Goal: Task Accomplishment & Management: Complete application form

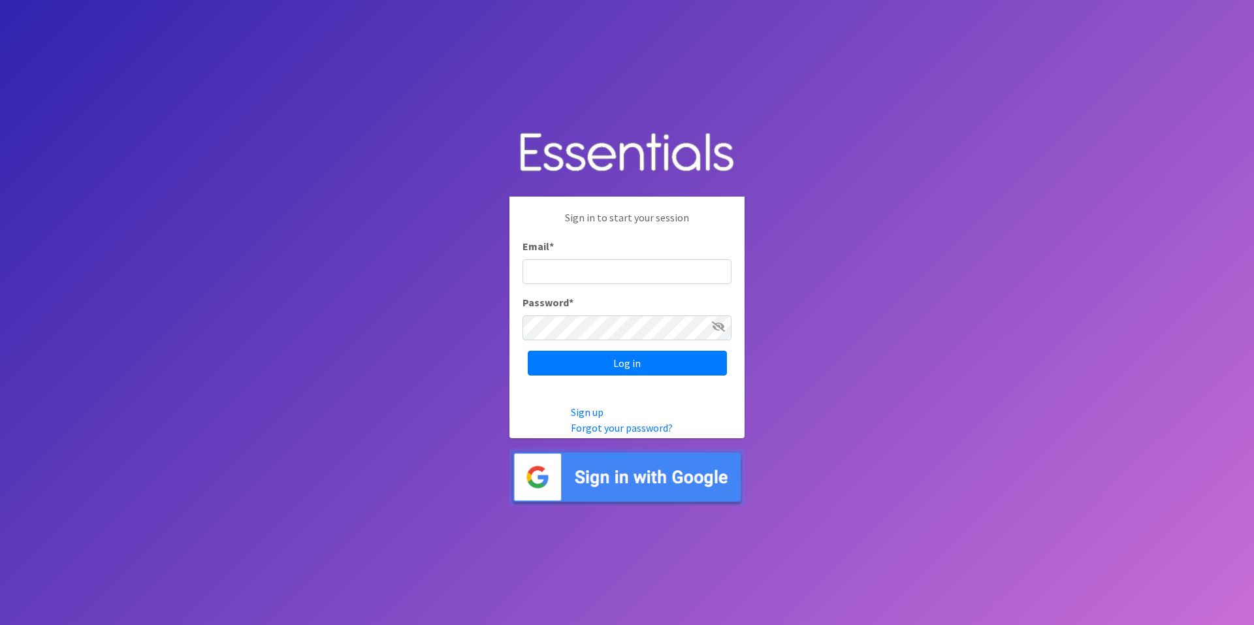
type input "[PERSON_NAME][EMAIL_ADDRESS][DOMAIN_NAME]"
click at [570, 279] on input "[PERSON_NAME][EMAIL_ADDRESS][DOMAIN_NAME]" at bounding box center [627, 271] width 209 height 25
click at [536, 368] on input "Log in" at bounding box center [627, 363] width 199 height 25
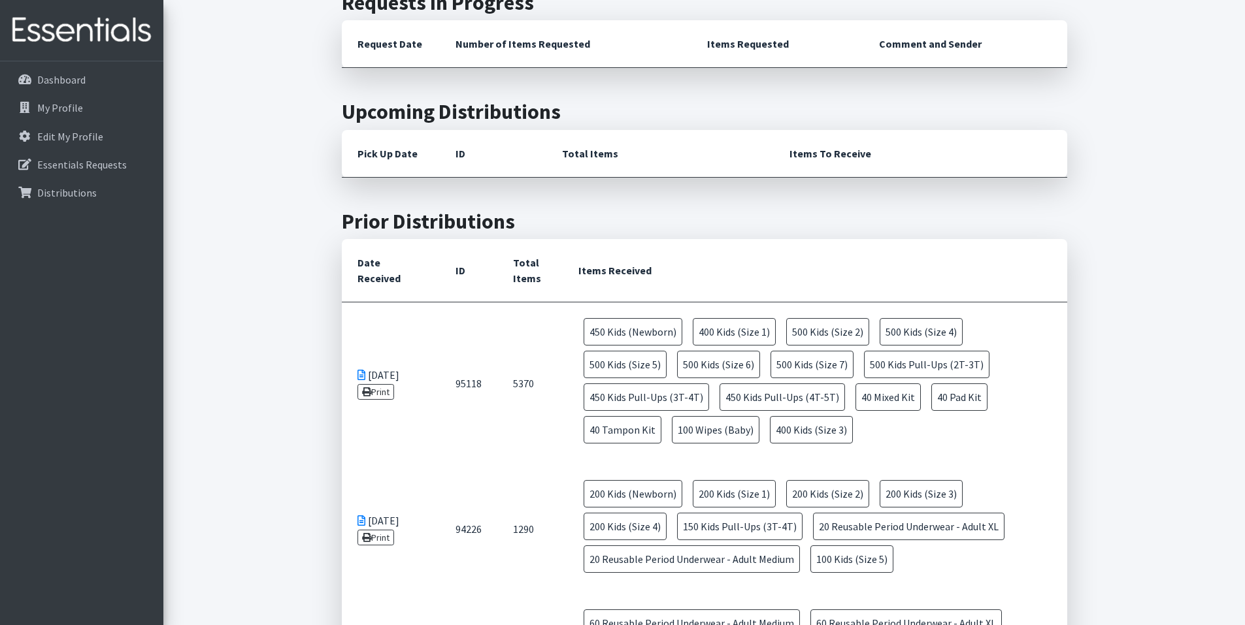
scroll to position [244, 0]
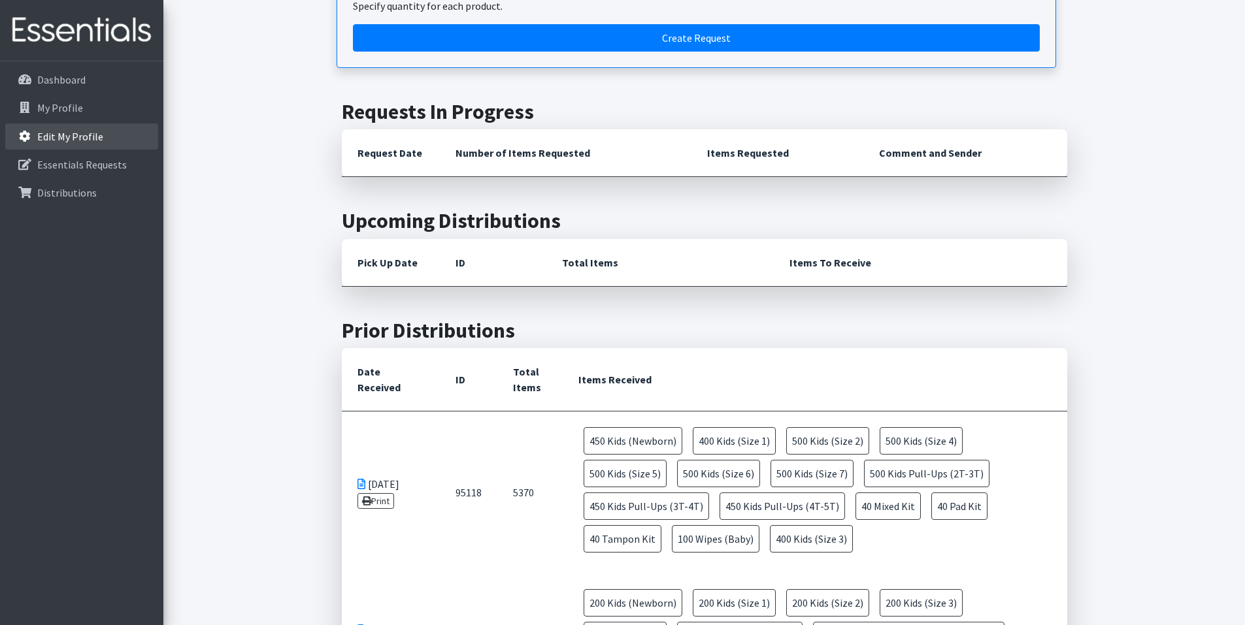
click at [46, 136] on p "Edit My Profile" at bounding box center [70, 136] width 66 height 13
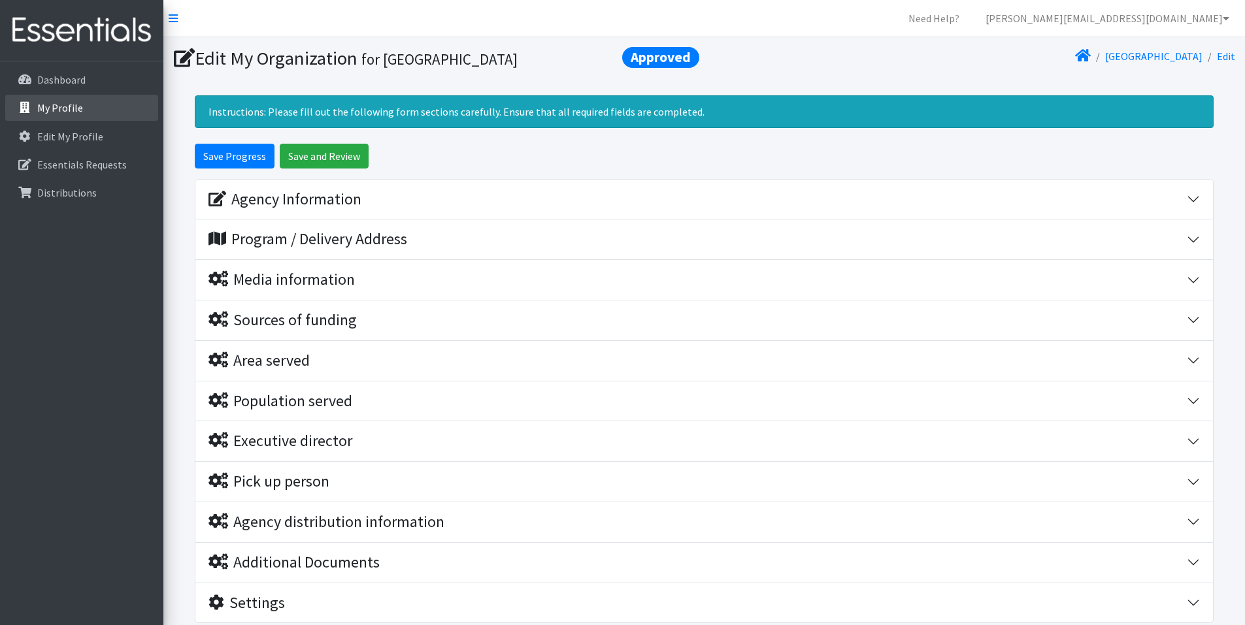
click at [51, 112] on p "My Profile" at bounding box center [60, 107] width 46 height 13
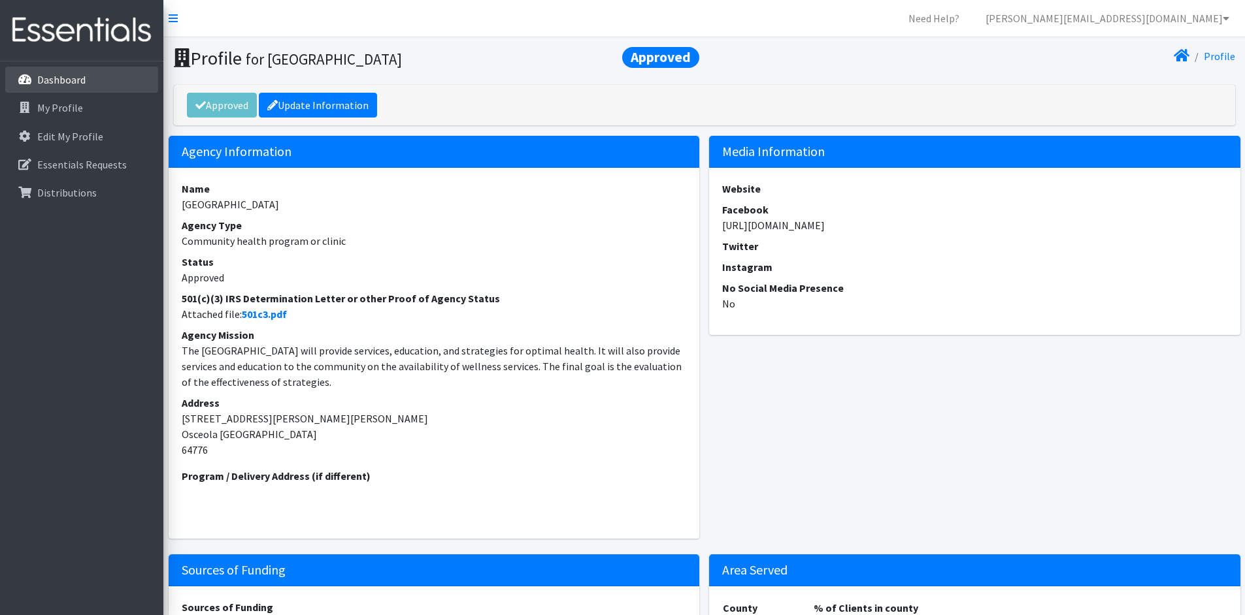
click at [80, 90] on link "Dashboard" at bounding box center [81, 80] width 153 height 26
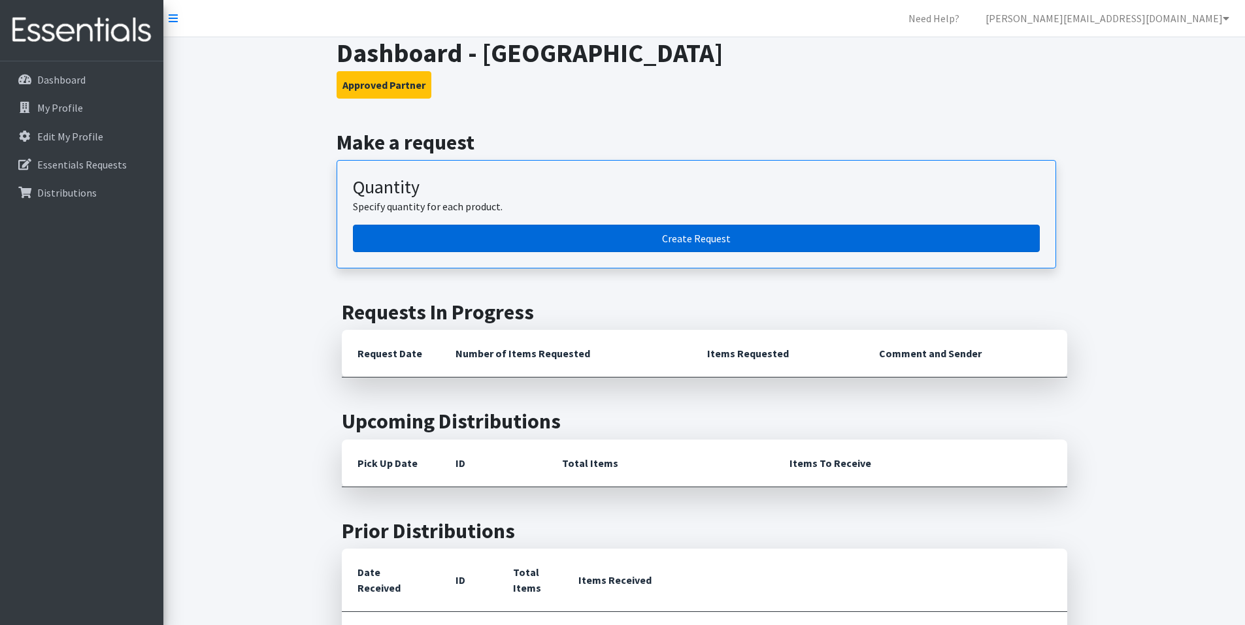
click at [706, 242] on link "Create Request" at bounding box center [696, 238] width 687 height 27
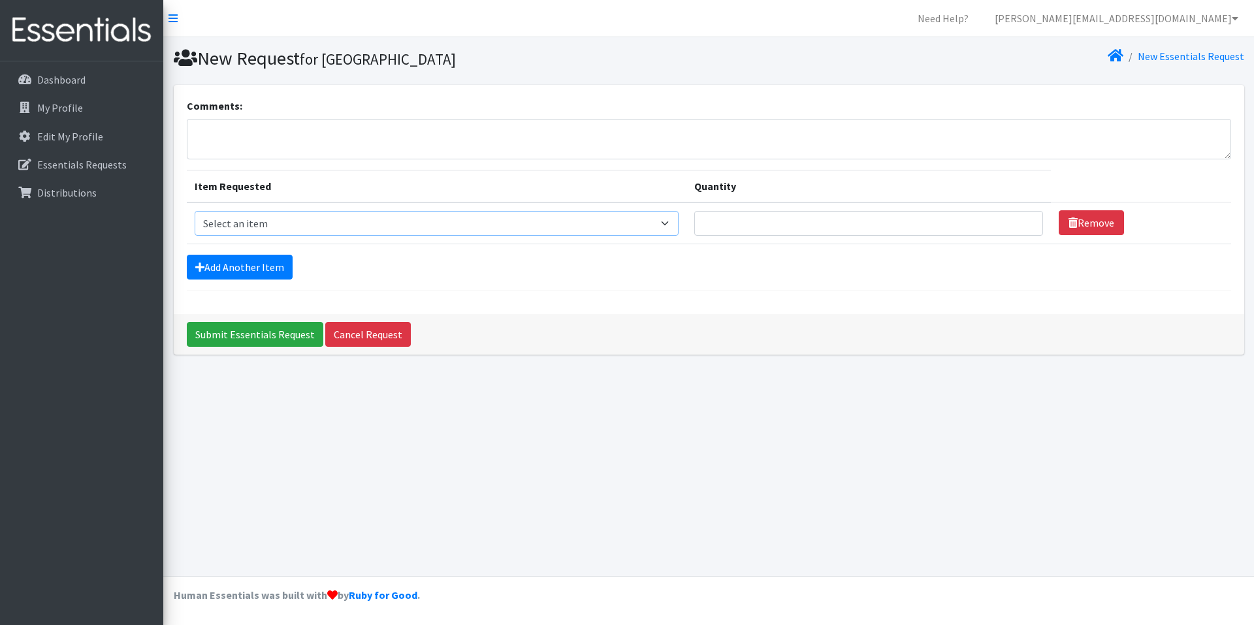
click at [678, 225] on select "Select an item Kids (Newborn) Kids (Size 1) Kids (Size 2) Kids (Size 3) Kids (S…" at bounding box center [437, 223] width 484 height 25
select select "13727"
click at [195, 211] on select "Select an item Kids (Newborn) Kids (Size 1) Kids (Size 2) Kids (Size 3) Kids (S…" at bounding box center [437, 223] width 484 height 25
click at [1024, 221] on input "1" at bounding box center [868, 223] width 349 height 25
click at [1024, 221] on input "2" at bounding box center [868, 223] width 349 height 25
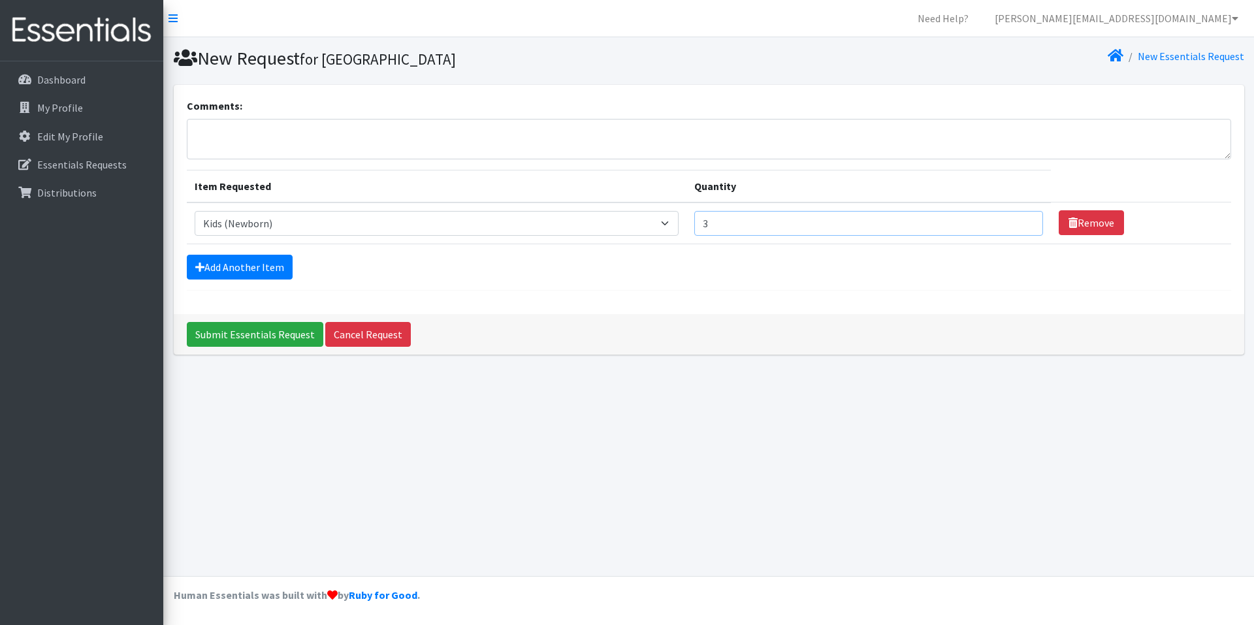
click at [1024, 221] on input "3" at bounding box center [868, 223] width 349 height 25
click at [1024, 221] on input "4" at bounding box center [868, 223] width 349 height 25
click at [1024, 221] on input "5" at bounding box center [868, 223] width 349 height 25
click at [1024, 221] on input "6" at bounding box center [868, 223] width 349 height 25
click at [1024, 221] on input "7" at bounding box center [868, 223] width 349 height 25
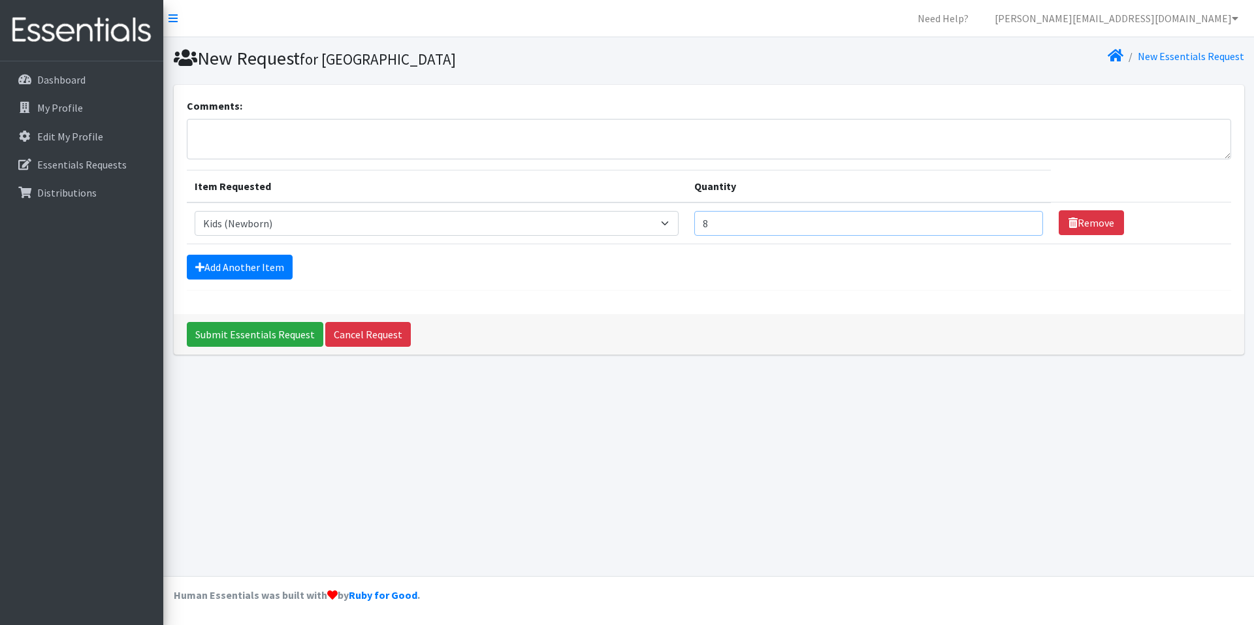
click at [1024, 221] on input "8" at bounding box center [868, 223] width 349 height 25
click at [1024, 221] on input "9" at bounding box center [868, 223] width 349 height 25
click at [1024, 221] on input "10" at bounding box center [868, 223] width 349 height 25
click at [1024, 221] on input "11" at bounding box center [868, 223] width 349 height 25
click at [1024, 221] on input "12" at bounding box center [868, 223] width 349 height 25
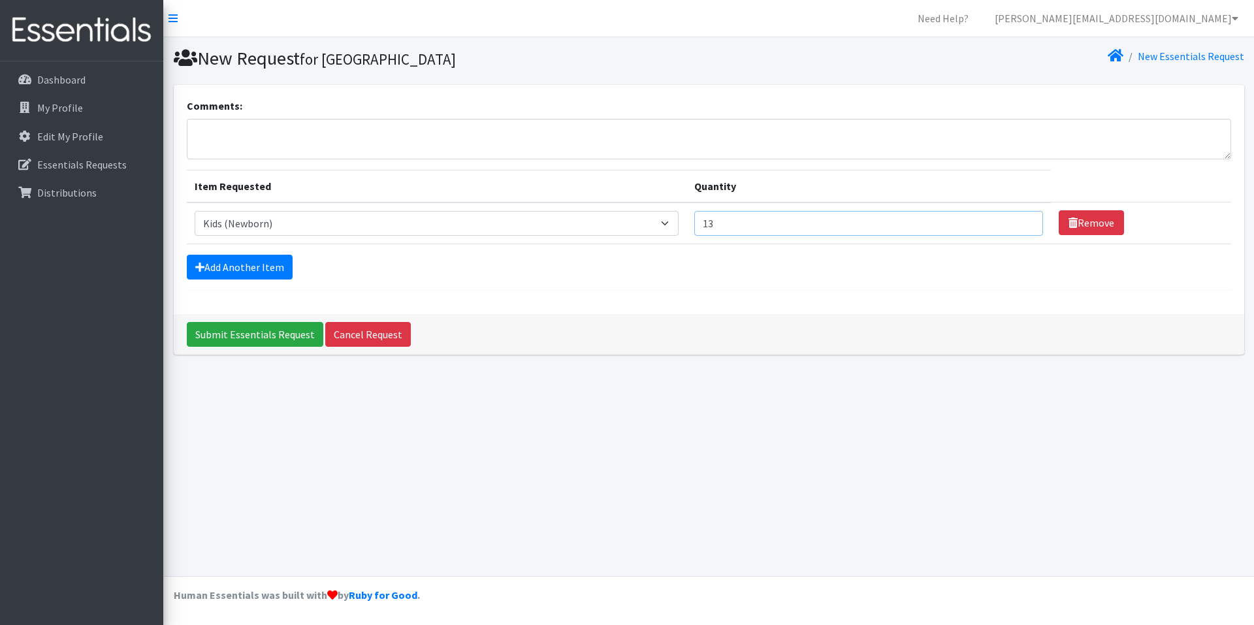
click at [1024, 221] on input "13" at bounding box center [868, 223] width 349 height 25
click at [1024, 222] on input "87" at bounding box center [868, 223] width 349 height 25
click at [1024, 222] on input "88" at bounding box center [868, 223] width 349 height 25
click at [1024, 222] on input "89" at bounding box center [868, 223] width 349 height 25
click at [1024, 222] on input "90" at bounding box center [868, 223] width 349 height 25
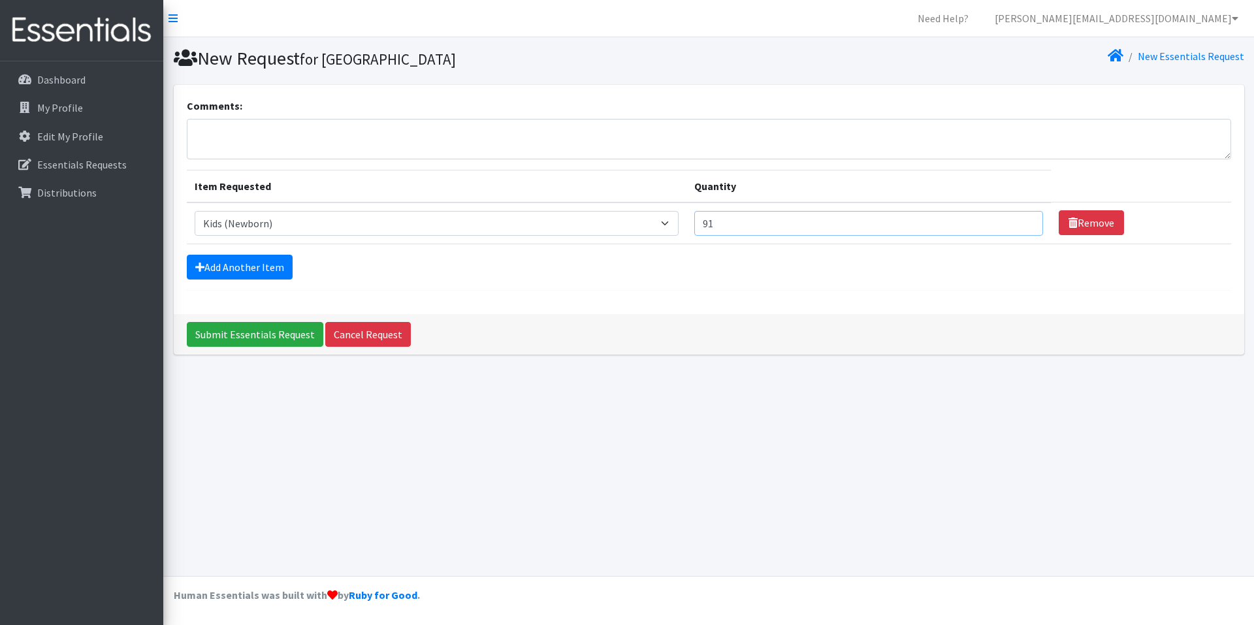
click at [1024, 222] on input "91" at bounding box center [868, 223] width 349 height 25
click at [1024, 222] on input "92" at bounding box center [868, 223] width 349 height 25
click at [1024, 222] on input "93" at bounding box center [868, 223] width 349 height 25
click at [1024, 222] on input "94" at bounding box center [868, 223] width 349 height 25
click at [1024, 222] on input "95" at bounding box center [868, 223] width 349 height 25
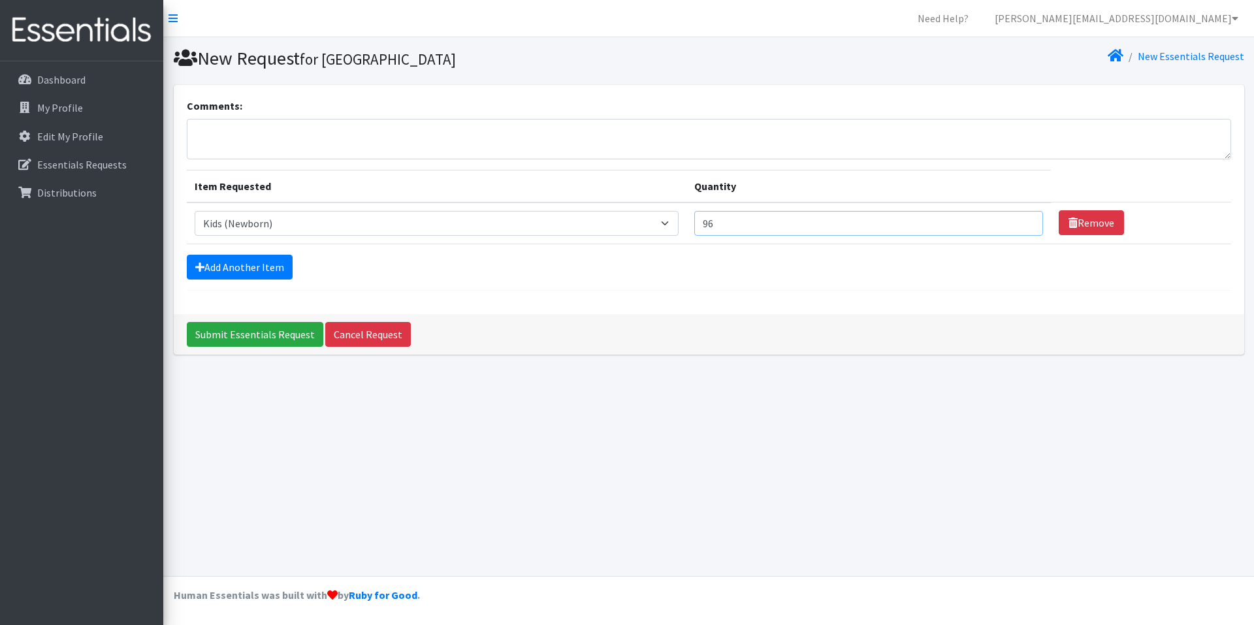
click at [1024, 222] on input "96" at bounding box center [868, 223] width 349 height 25
click at [1024, 222] on input "97" at bounding box center [868, 223] width 349 height 25
click at [1024, 222] on input "98" at bounding box center [868, 223] width 349 height 25
click at [1024, 222] on input "99" at bounding box center [868, 223] width 349 height 25
click at [1024, 222] on input "100" at bounding box center [868, 223] width 349 height 25
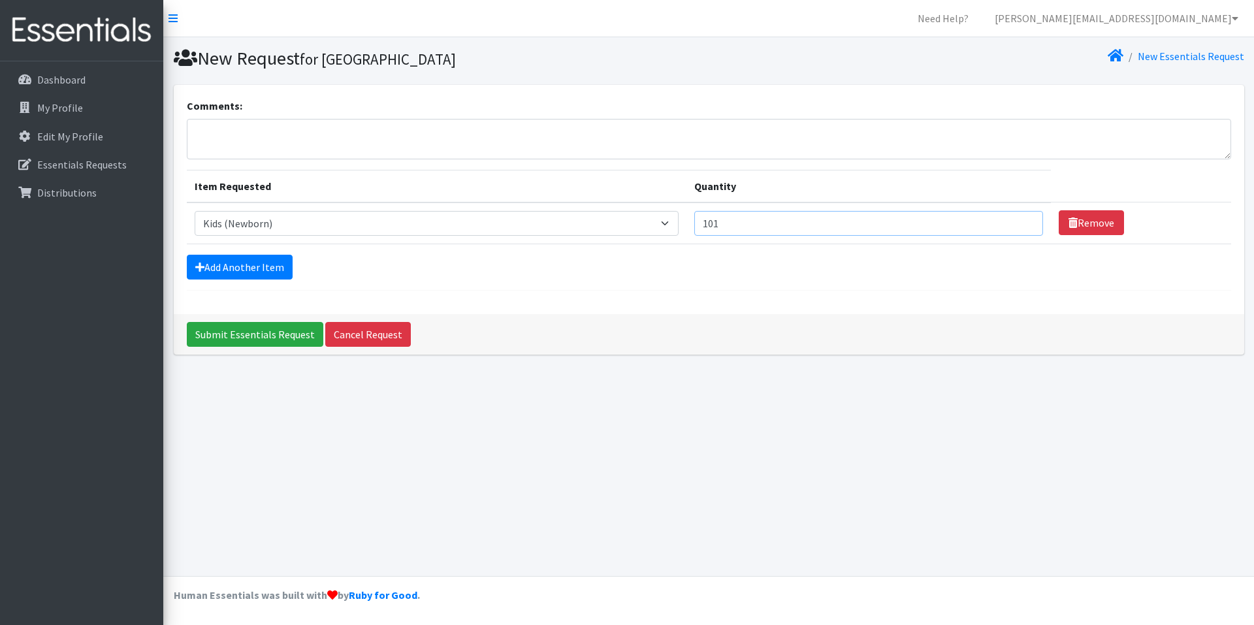
click at [1020, 222] on input "101" at bounding box center [868, 223] width 349 height 25
click at [1020, 222] on input "102" at bounding box center [868, 223] width 349 height 25
click at [1020, 222] on input "103" at bounding box center [868, 223] width 349 height 25
click at [1020, 222] on input "184" at bounding box center [868, 223] width 349 height 25
click at [1020, 222] on input "185" at bounding box center [868, 223] width 349 height 25
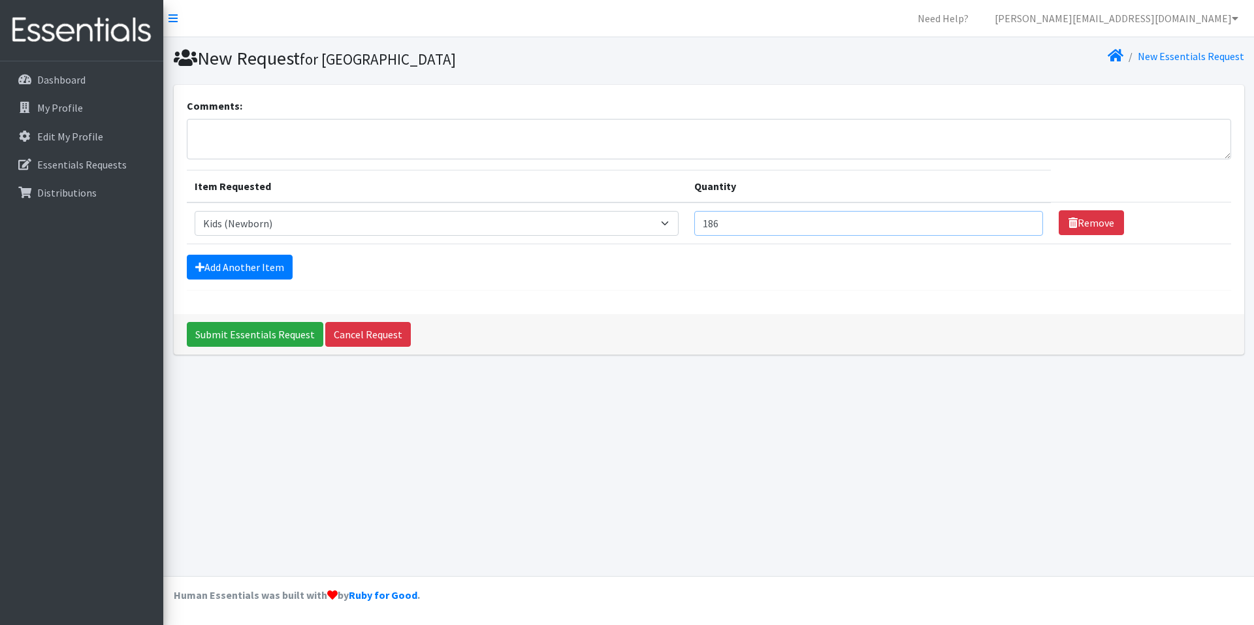
click at [1020, 222] on input "186" at bounding box center [868, 223] width 349 height 25
click at [1020, 222] on input "187" at bounding box center [868, 223] width 349 height 25
click at [1020, 222] on input "188" at bounding box center [868, 223] width 349 height 25
click at [1020, 222] on input "189" at bounding box center [868, 223] width 349 height 25
click at [1020, 222] on input "190" at bounding box center [868, 223] width 349 height 25
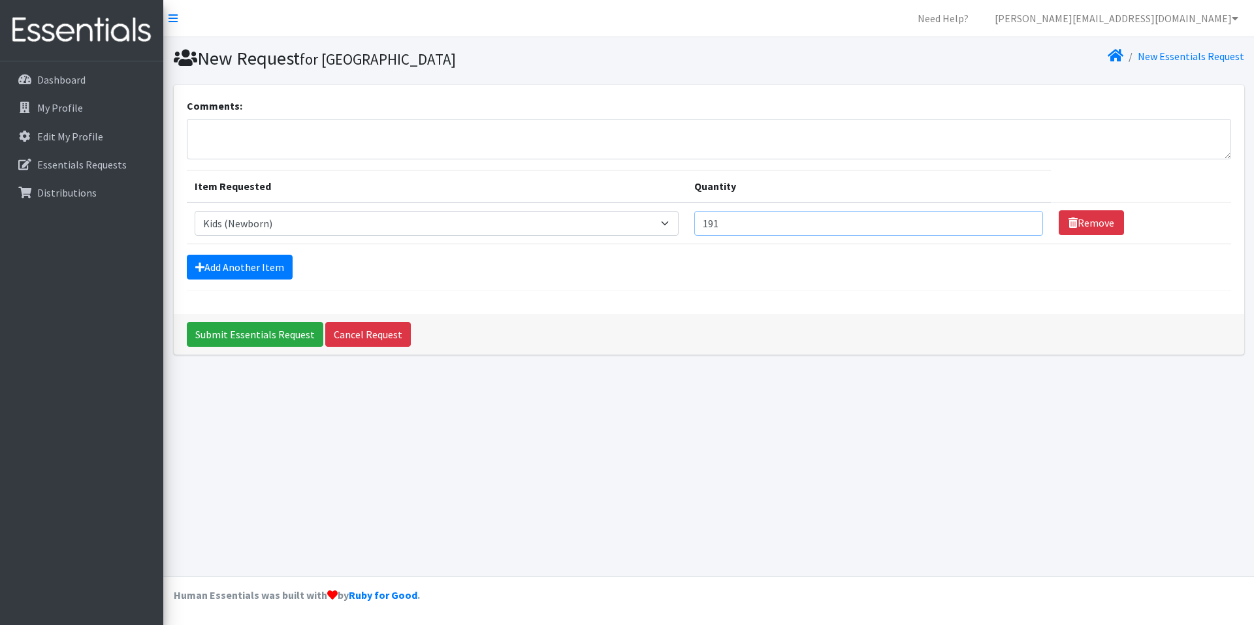
click at [1020, 222] on input "191" at bounding box center [868, 223] width 349 height 25
click at [1020, 222] on input "192" at bounding box center [868, 223] width 349 height 25
click at [1020, 222] on input "193" at bounding box center [868, 223] width 349 height 25
click at [1020, 222] on input "194" at bounding box center [868, 223] width 349 height 25
click at [1020, 222] on input "195" at bounding box center [868, 223] width 349 height 25
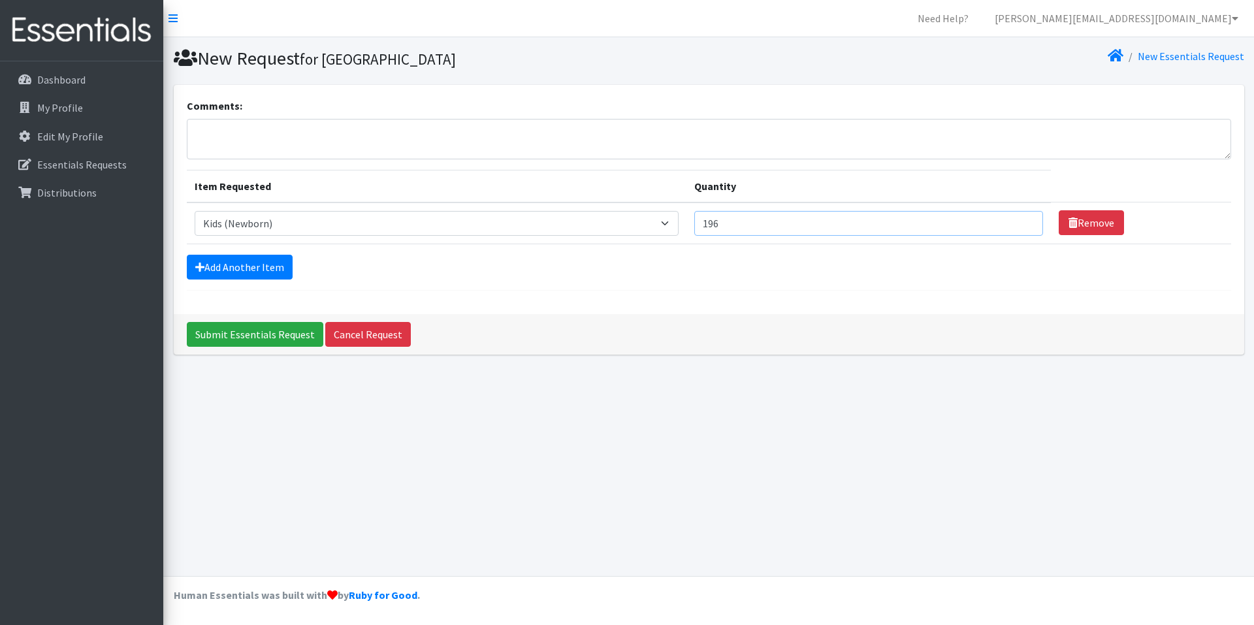
click at [1020, 222] on input "196" at bounding box center [868, 223] width 349 height 25
click at [1020, 222] on input "197" at bounding box center [868, 223] width 349 height 25
click at [1020, 222] on input "198" at bounding box center [868, 223] width 349 height 25
click at [1020, 222] on input "199" at bounding box center [868, 223] width 349 height 25
click at [1020, 222] on input "200" at bounding box center [868, 223] width 349 height 25
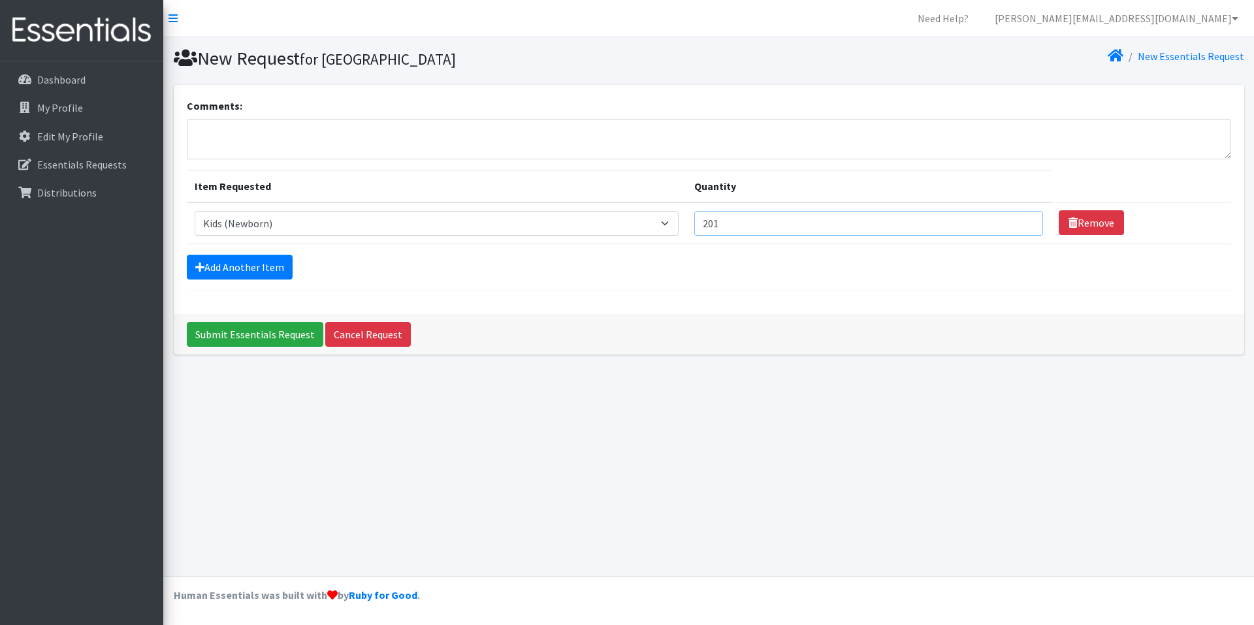
click at [1020, 222] on input "201" at bounding box center [868, 223] width 349 height 25
type input "200"
click at [1022, 228] on input "200" at bounding box center [868, 223] width 349 height 25
click at [203, 265] on icon at bounding box center [199, 267] width 9 height 10
click at [196, 265] on icon at bounding box center [199, 267] width 9 height 10
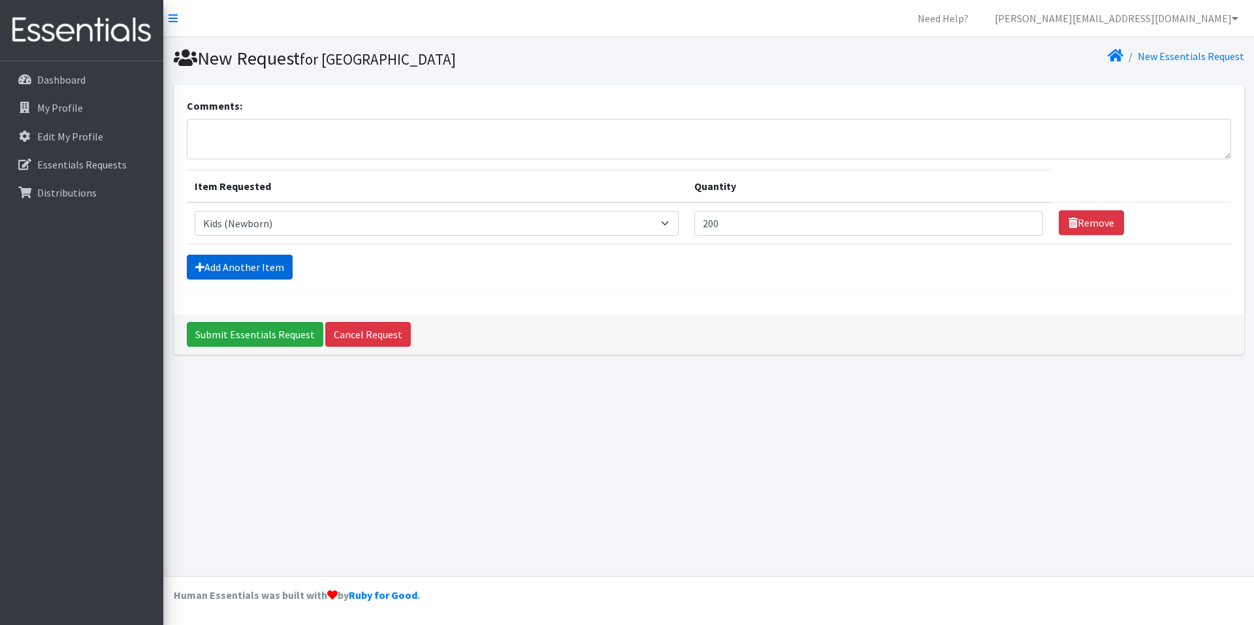
click at [213, 269] on link "Add Another Item" at bounding box center [240, 267] width 106 height 25
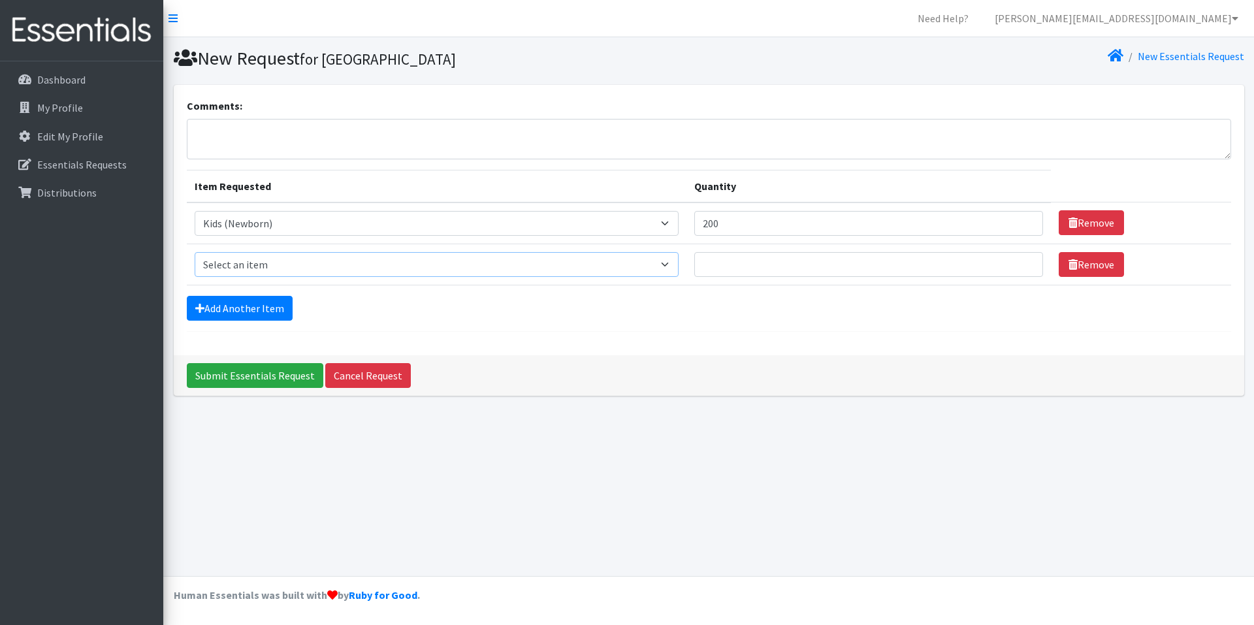
click at [679, 266] on select "Select an item Kids (Newborn) Kids (Size 1) Kids (Size 2) Kids (Size 3) Kids (S…" at bounding box center [437, 264] width 484 height 25
select select "13733"
click at [195, 252] on select "Select an item Kids (Newborn) Kids (Size 1) Kids (Size 2) Kids (Size 3) Kids (S…" at bounding box center [437, 264] width 484 height 25
click at [1022, 263] on input "197" at bounding box center [868, 264] width 349 height 25
click at [1022, 263] on input "198" at bounding box center [868, 264] width 349 height 25
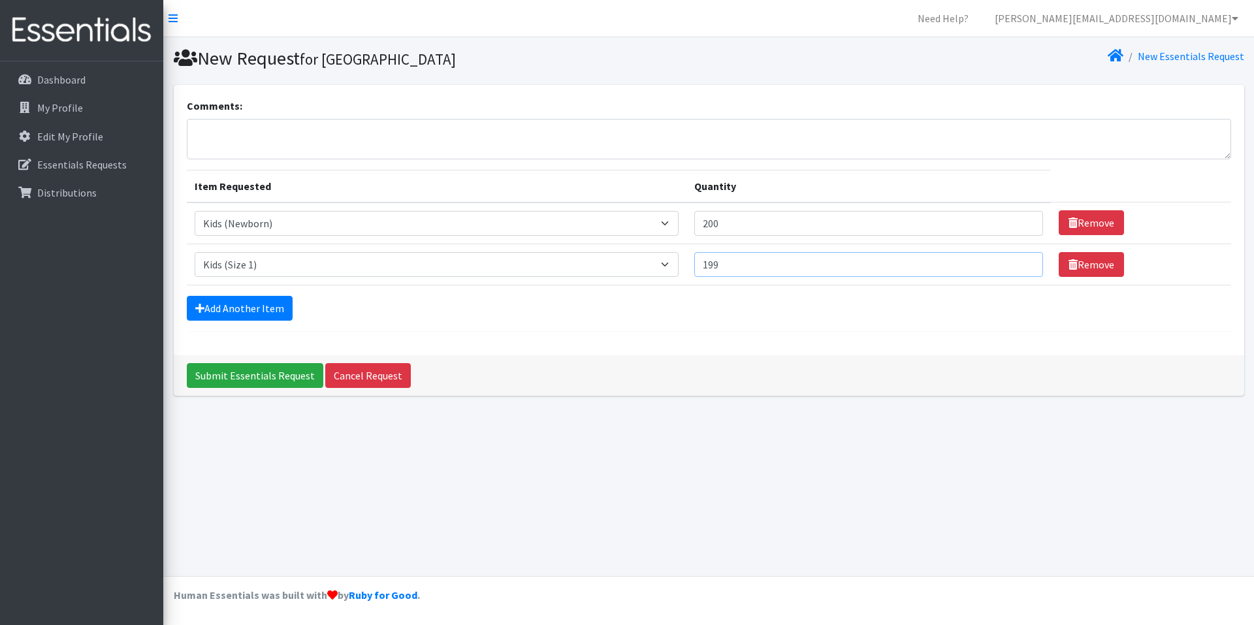
click at [1022, 263] on input "199" at bounding box center [868, 264] width 349 height 25
click at [1022, 263] on input "200" at bounding box center [868, 264] width 349 height 25
click at [1022, 263] on input "201" at bounding box center [868, 264] width 349 height 25
type input "200"
click at [1022, 267] on input "200" at bounding box center [868, 264] width 349 height 25
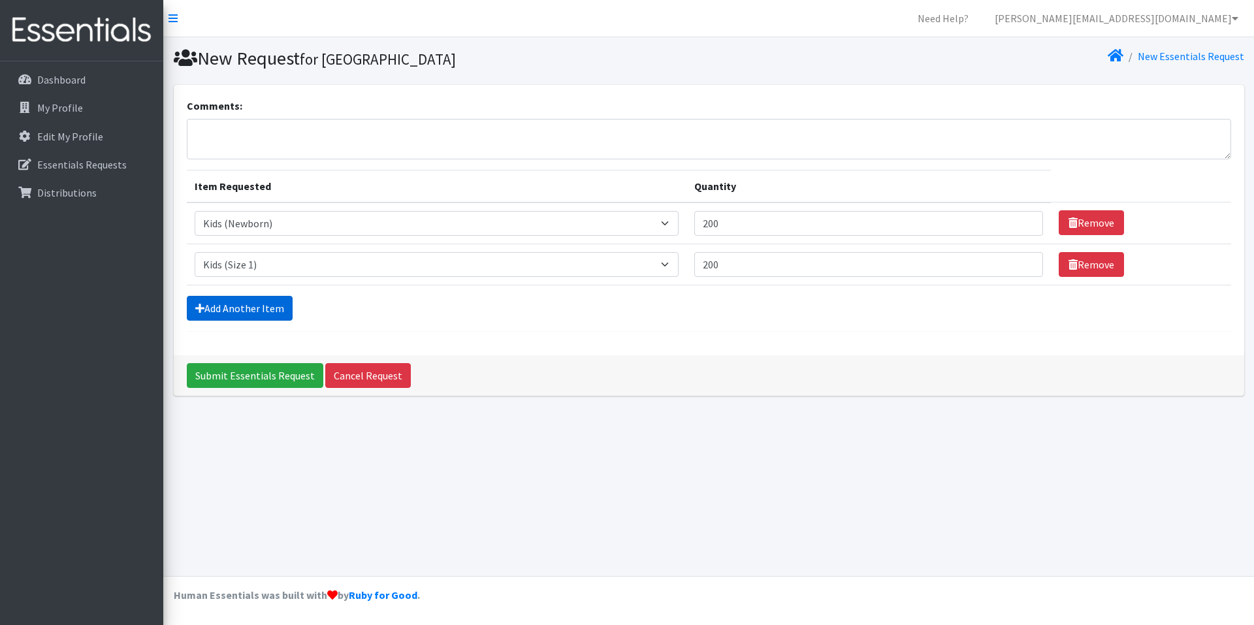
click at [204, 309] on link "Add Another Item" at bounding box center [240, 308] width 106 height 25
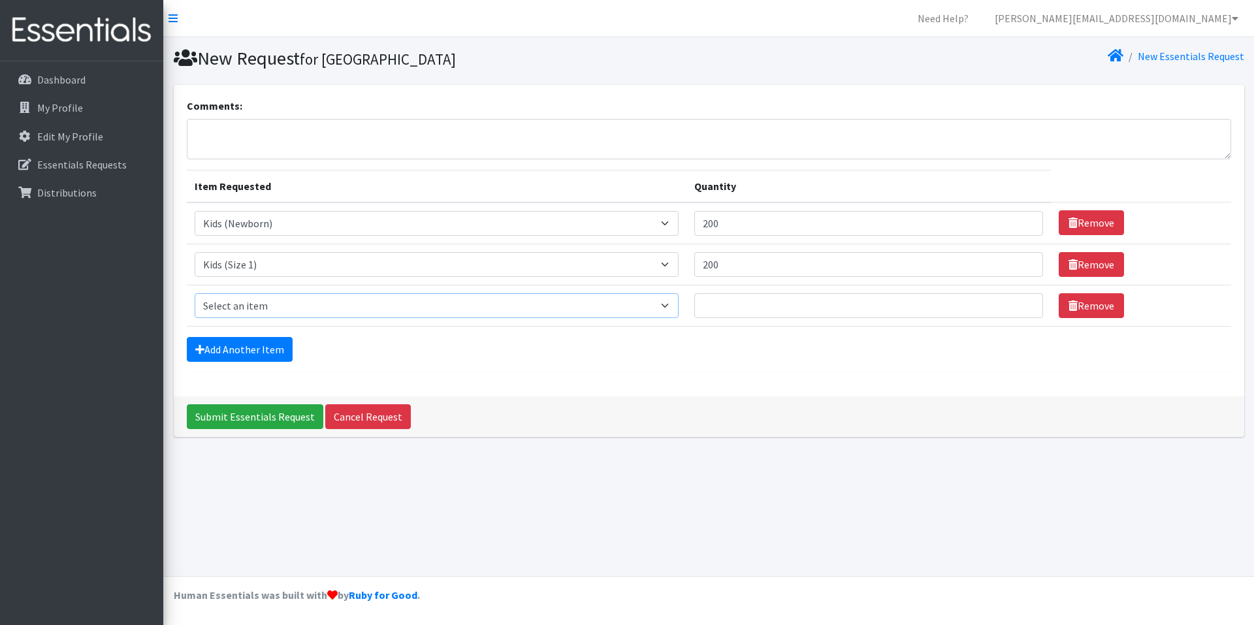
click at [676, 305] on select "Select an item Kids (Newborn) Kids (Size 1) Kids (Size 2) Kids (Size 3) Kids (S…" at bounding box center [437, 305] width 484 height 25
select select "13726"
click at [195, 293] on select "Select an item Kids (Newborn) Kids (Size 1) Kids (Size 2) Kids (Size 3) Kids (S…" at bounding box center [437, 305] width 484 height 25
click at [1020, 302] on input "208" at bounding box center [868, 305] width 349 height 25
click at [1022, 312] on input "207" at bounding box center [868, 305] width 349 height 25
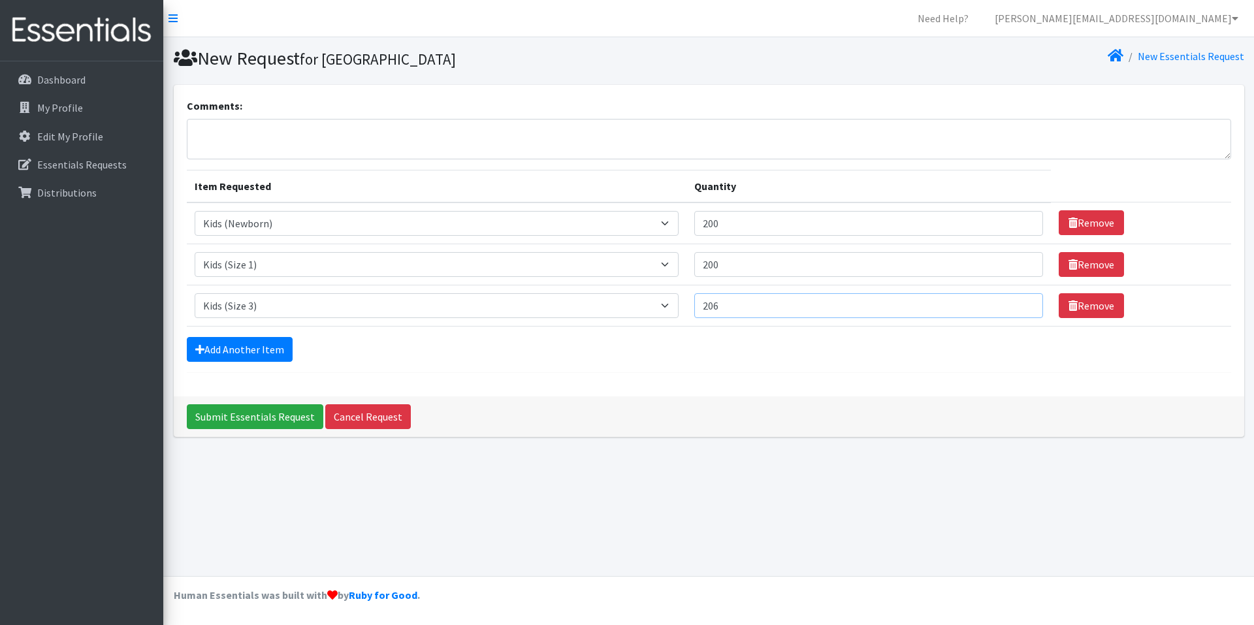
click at [1022, 312] on input "206" at bounding box center [868, 305] width 349 height 25
click at [1022, 312] on input "205" at bounding box center [868, 305] width 349 height 25
click at [1022, 312] on input "204" at bounding box center [868, 305] width 349 height 25
click at [1022, 312] on input "203" at bounding box center [868, 305] width 349 height 25
click at [1022, 312] on input "202" at bounding box center [868, 305] width 349 height 25
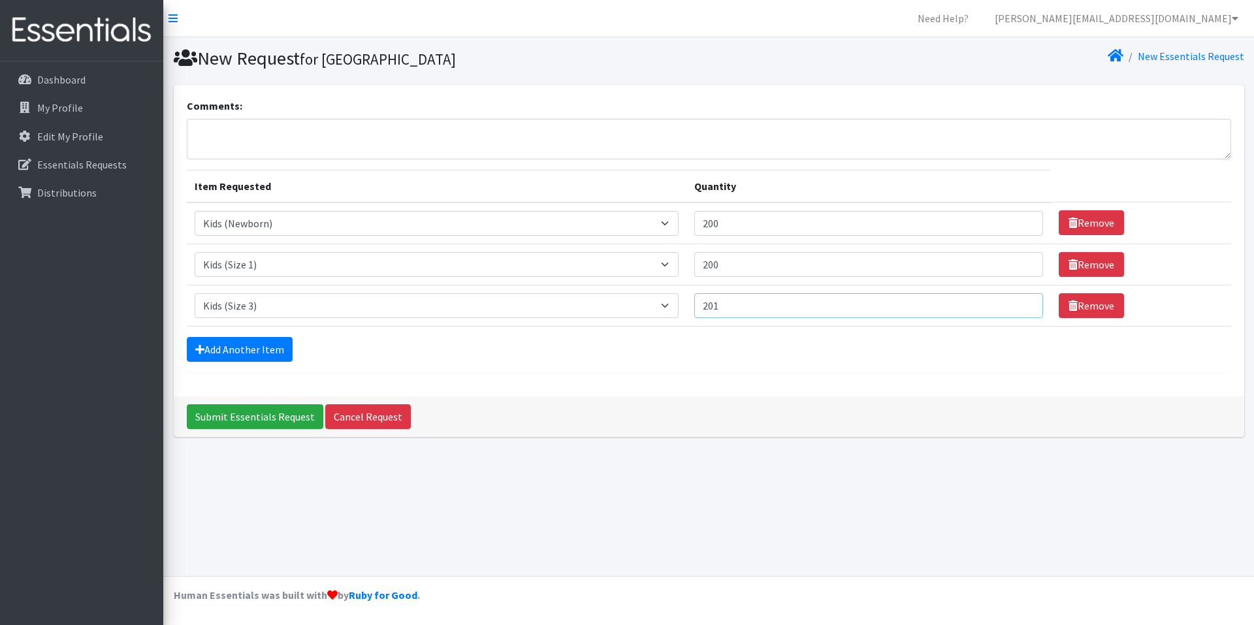
click at [1022, 312] on input "201" at bounding box center [868, 305] width 349 height 25
type input "200"
click at [1022, 312] on input "200" at bounding box center [868, 305] width 349 height 25
click at [195, 347] on icon at bounding box center [199, 349] width 9 height 10
click at [204, 353] on icon at bounding box center [199, 349] width 9 height 10
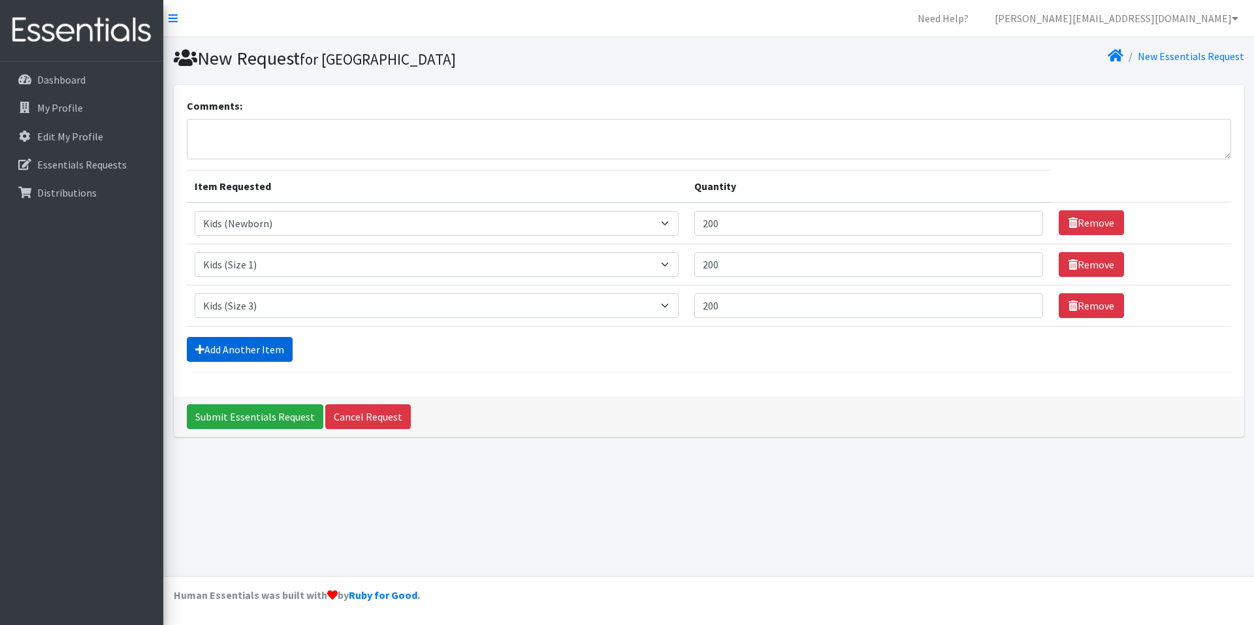
click at [203, 352] on icon at bounding box center [199, 349] width 9 height 10
click at [201, 344] on icon at bounding box center [199, 349] width 9 height 10
click at [231, 354] on link "Add Another Item" at bounding box center [240, 349] width 106 height 25
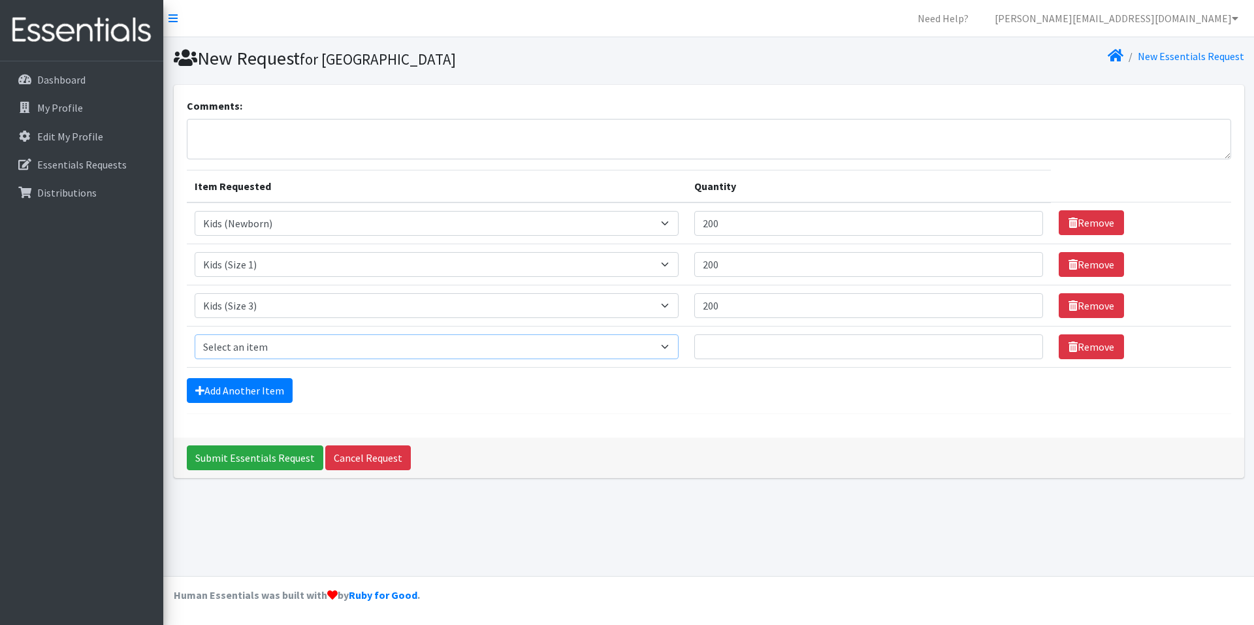
click at [679, 348] on select "Select an item Kids (Newborn) Kids (Size 1) Kids (Size 2) Kids (Size 3) Kids (S…" at bounding box center [437, 346] width 484 height 25
select select "13725"
click at [195, 334] on select "Select an item Kids (Newborn) Kids (Size 1) Kids (Size 2) Kids (Size 3) Kids (S…" at bounding box center [437, 346] width 484 height 25
click at [1022, 342] on input "197" at bounding box center [868, 346] width 349 height 25
click at [1022, 342] on input "198" at bounding box center [868, 346] width 349 height 25
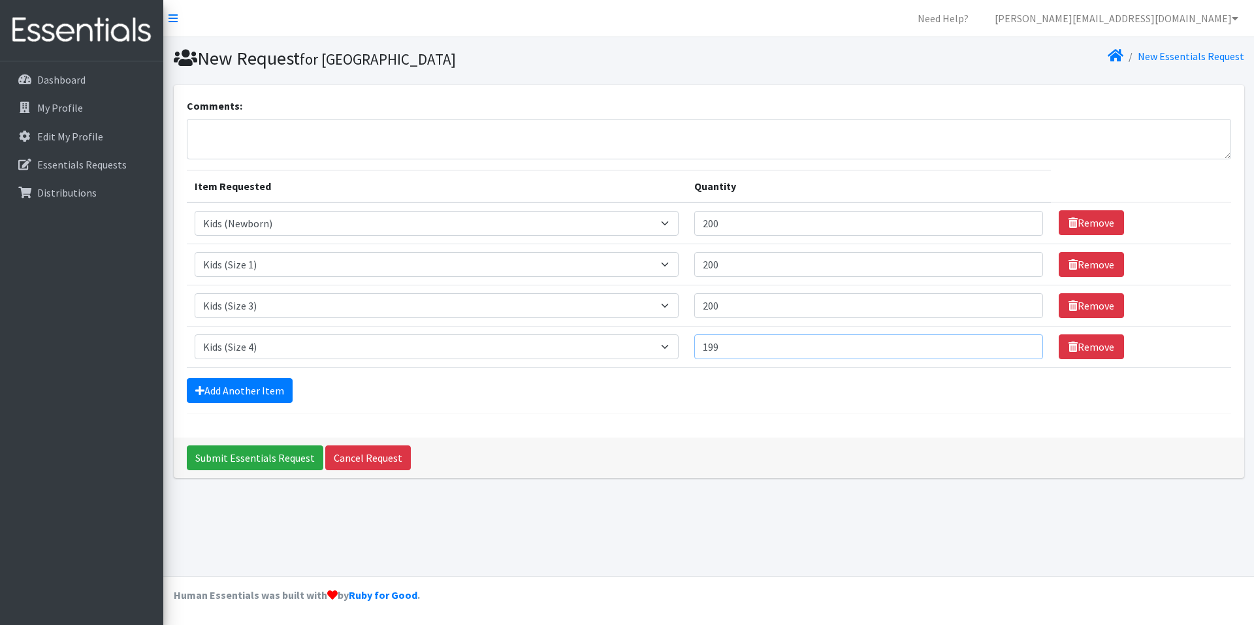
click at [1022, 342] on input "199" at bounding box center [868, 346] width 349 height 25
click at [1022, 342] on input "200" at bounding box center [868, 346] width 349 height 25
click at [1022, 342] on input "201" at bounding box center [868, 346] width 349 height 25
type input "200"
click at [1021, 348] on input "200" at bounding box center [868, 346] width 349 height 25
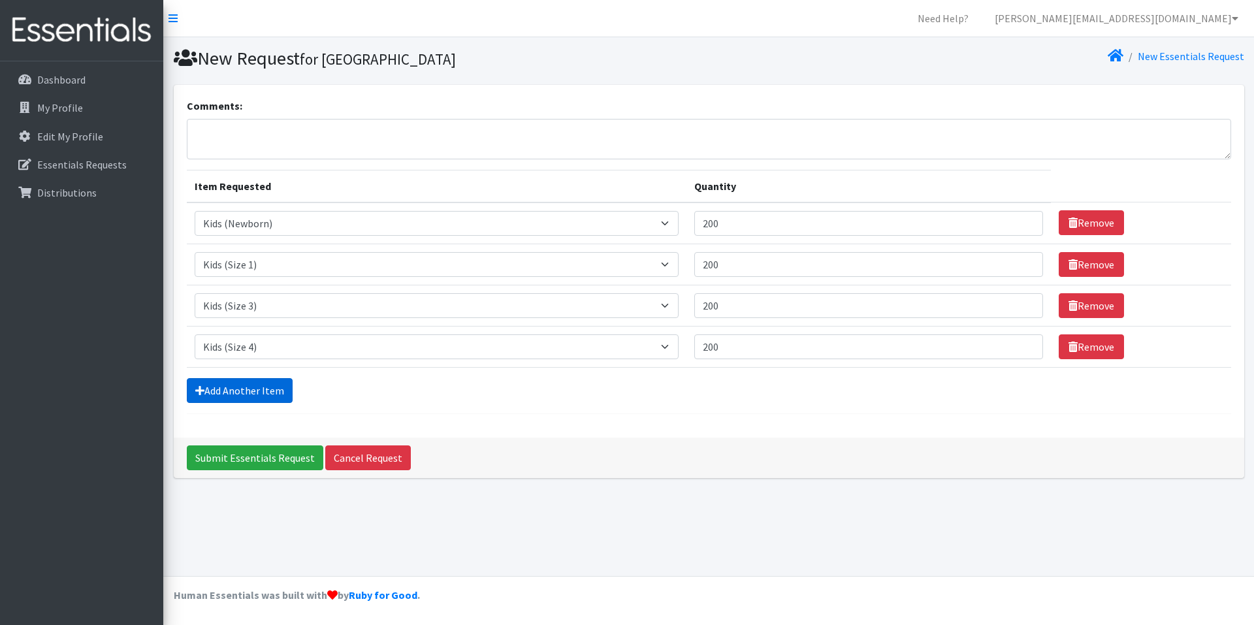
click at [203, 397] on link "Add Another Item" at bounding box center [240, 390] width 106 height 25
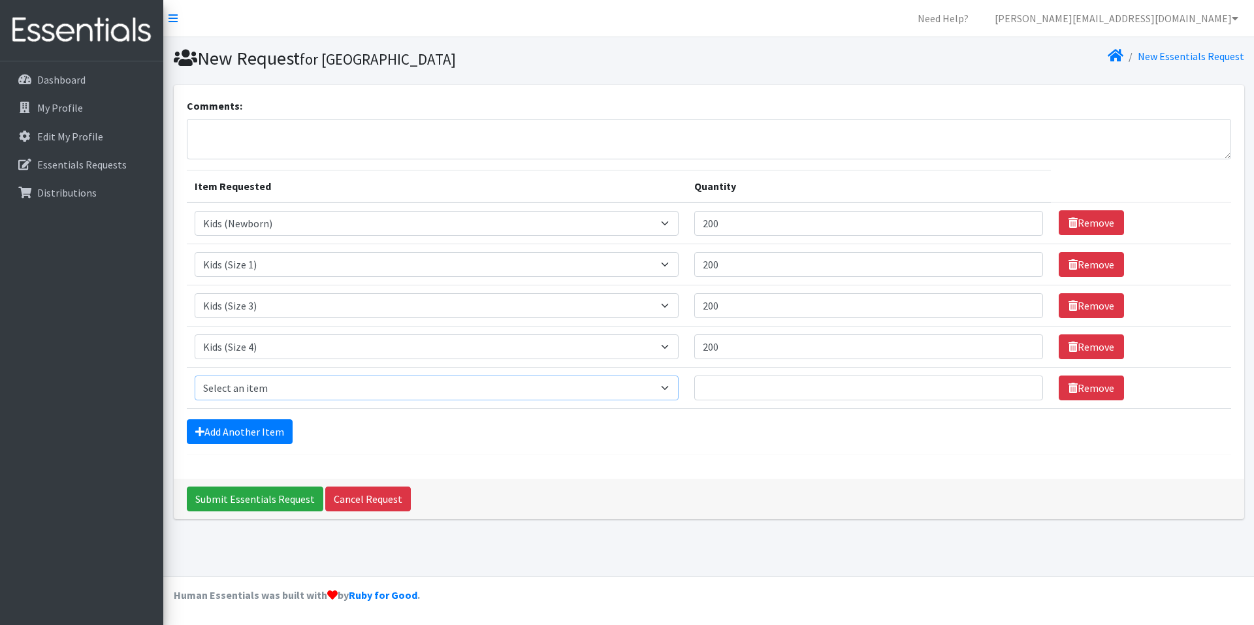
click at [275, 394] on select "Select an item Kids (Newborn) Kids (Size 1) Kids (Size 2) Kids (Size 3) Kids (S…" at bounding box center [437, 388] width 484 height 25
select select "13713"
click at [195, 376] on select "Select an item Kids (Newborn) Kids (Size 1) Kids (Size 2) Kids (Size 3) Kids (S…" at bounding box center [437, 388] width 484 height 25
click at [1021, 383] on input "195" at bounding box center [868, 388] width 349 height 25
click at [1021, 383] on input "196" at bounding box center [868, 388] width 349 height 25
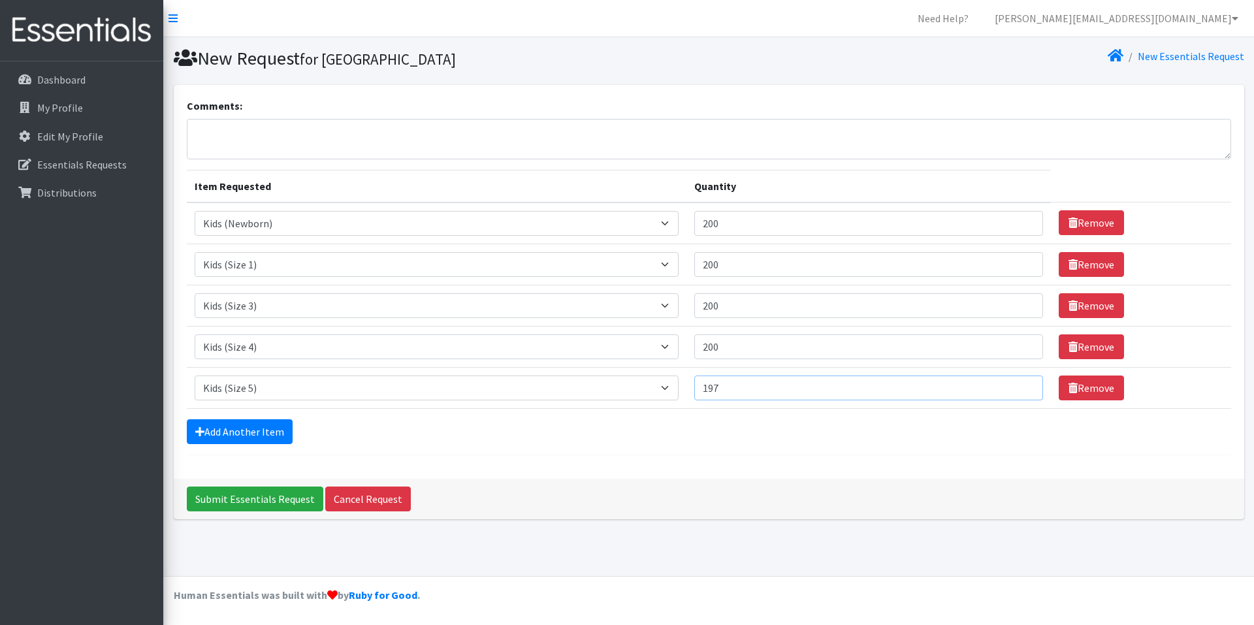
click at [1021, 383] on input "197" at bounding box center [868, 388] width 349 height 25
click at [1021, 383] on input "198" at bounding box center [868, 388] width 349 height 25
click at [1021, 383] on input "199" at bounding box center [868, 388] width 349 height 25
type input "200"
click at [1021, 383] on input "200" at bounding box center [868, 388] width 349 height 25
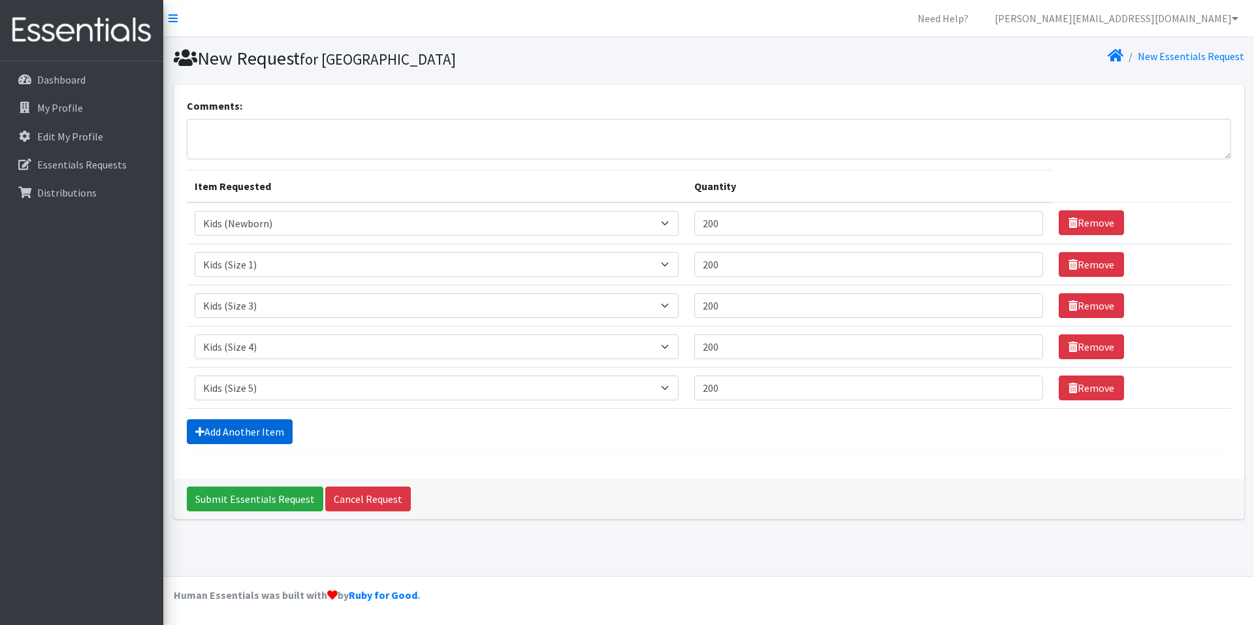
click at [199, 434] on icon at bounding box center [199, 432] width 9 height 10
click at [206, 433] on link "Add Another Item" at bounding box center [240, 431] width 106 height 25
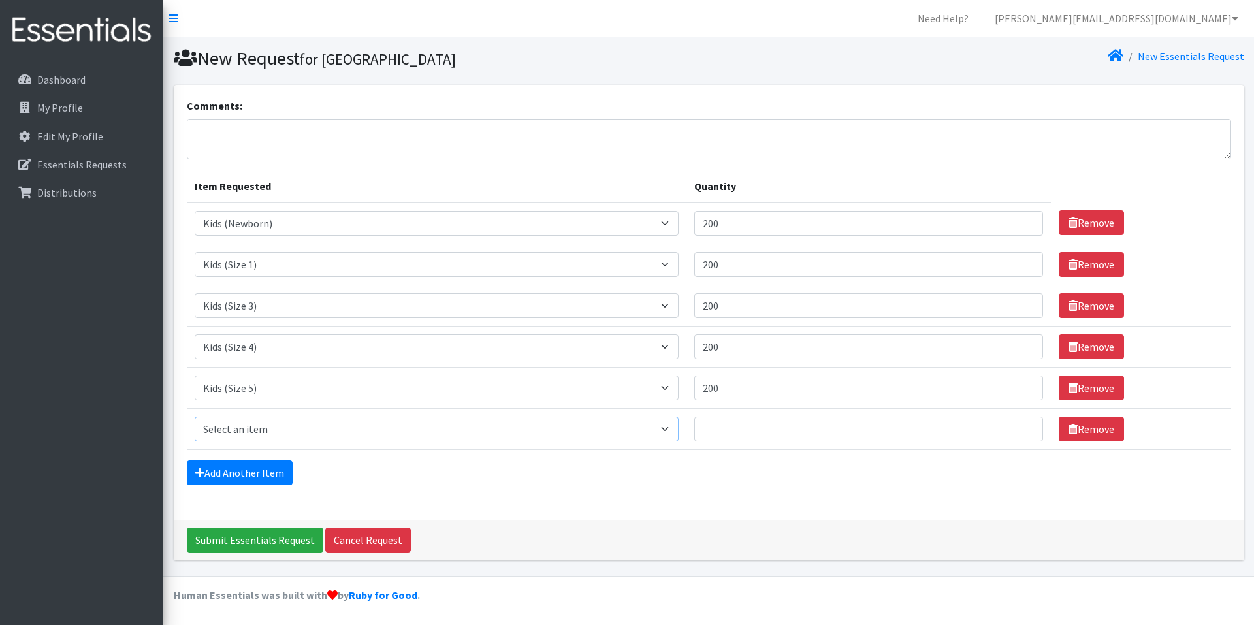
click at [216, 433] on select "Select an item Kids (Newborn) Kids (Size 1) Kids (Size 2) Kids (Size 3) Kids (S…" at bounding box center [437, 429] width 484 height 25
select select "13708"
click at [195, 417] on select "Select an item Kids (Newborn) Kids (Size 1) Kids (Size 2) Kids (Size 3) Kids (S…" at bounding box center [437, 429] width 484 height 25
click at [1023, 426] on input "196" at bounding box center [868, 429] width 349 height 25
click at [1023, 426] on input "197" at bounding box center [868, 429] width 349 height 25
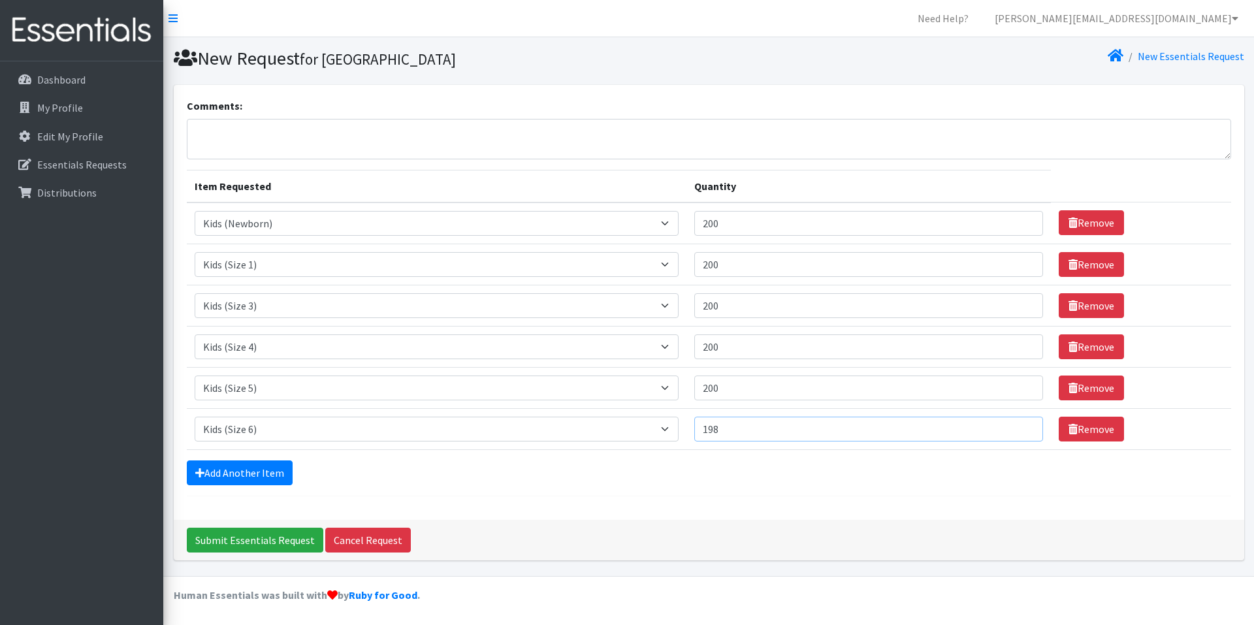
click at [1023, 426] on input "198" at bounding box center [868, 429] width 349 height 25
click at [1023, 426] on input "199" at bounding box center [868, 429] width 349 height 25
type input "200"
click at [1023, 426] on input "200" at bounding box center [868, 429] width 349 height 25
click at [200, 469] on icon at bounding box center [199, 473] width 9 height 10
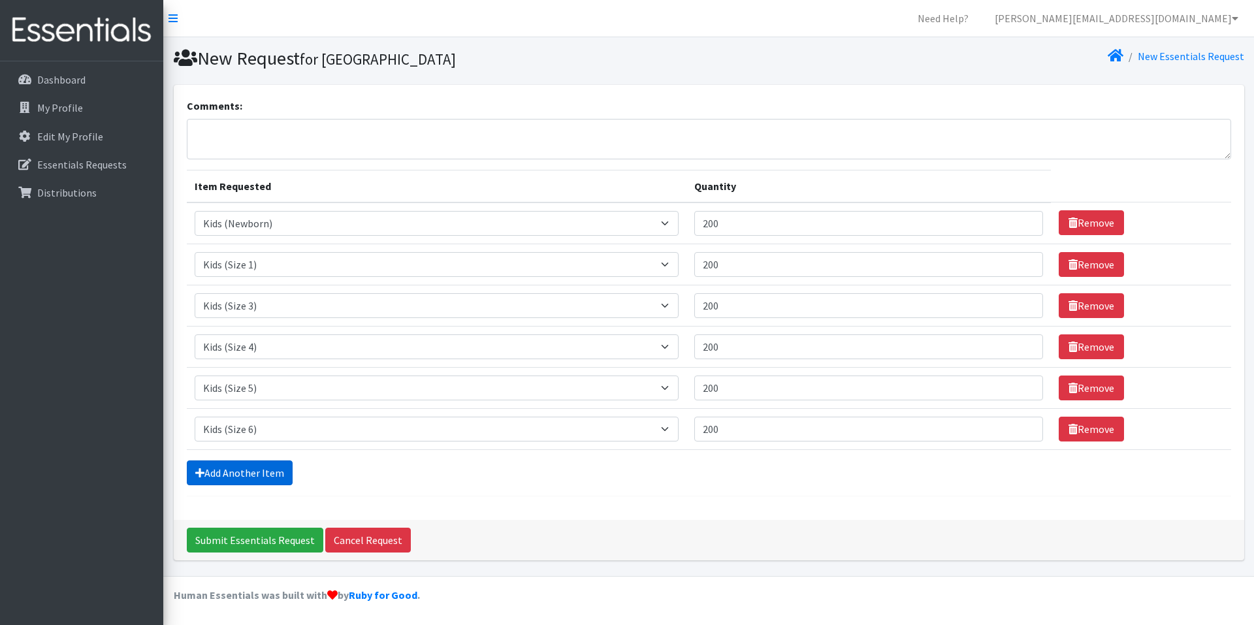
click at [252, 471] on link "Add Another Item" at bounding box center [240, 473] width 106 height 25
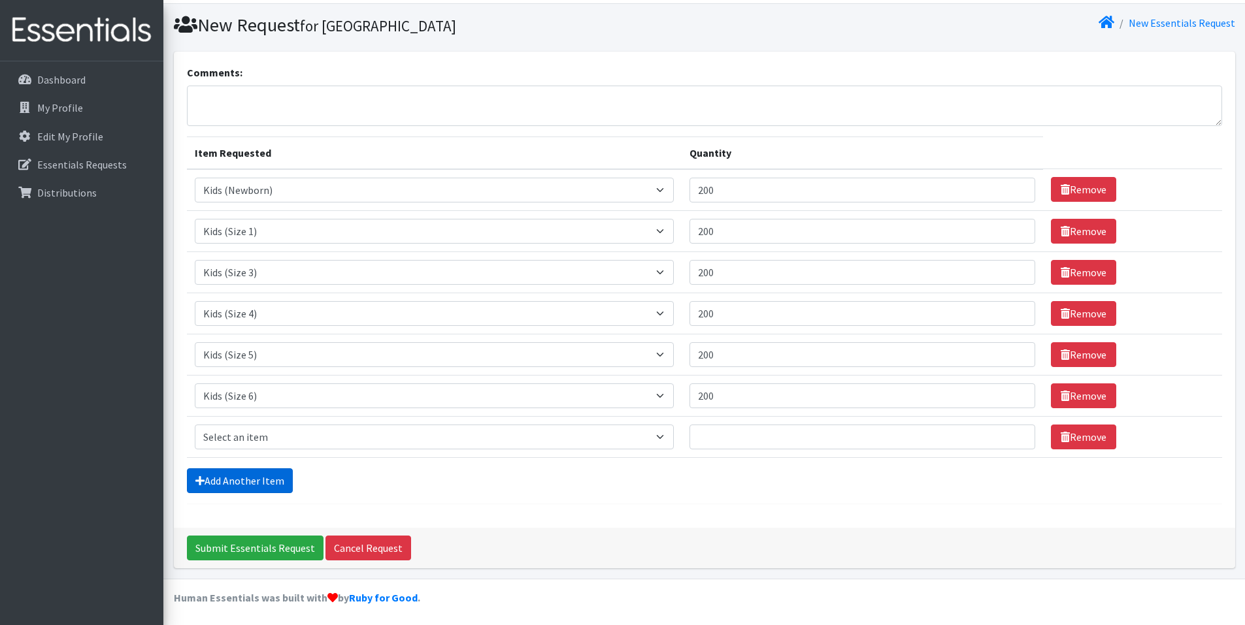
scroll to position [36, 0]
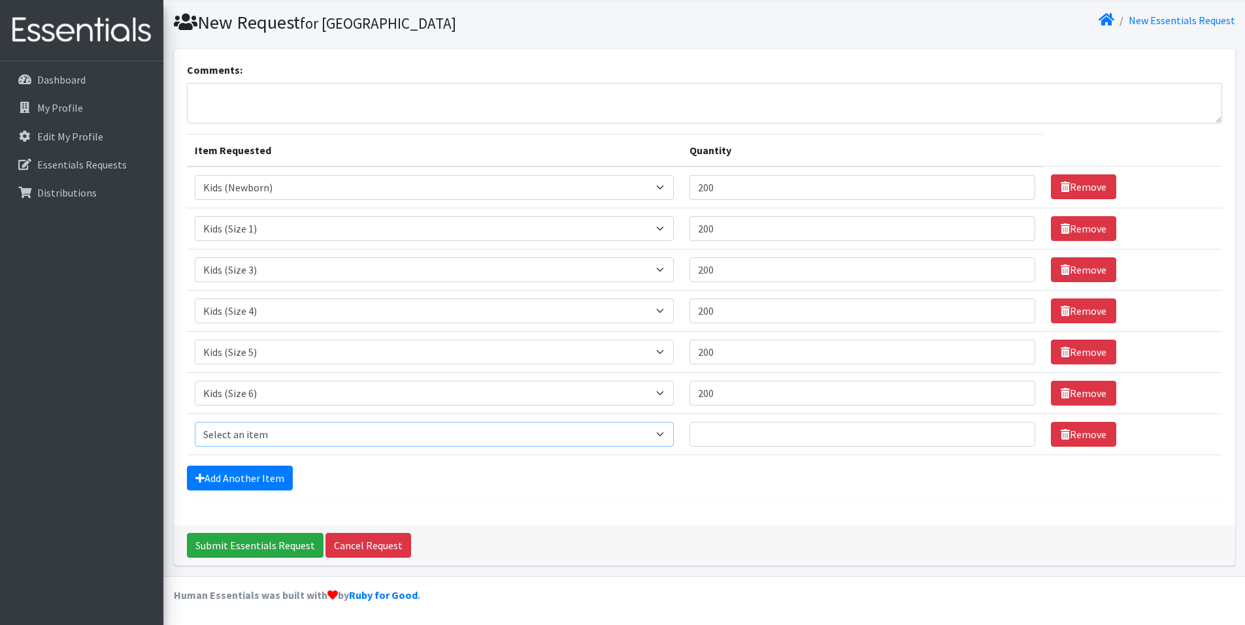
click at [306, 434] on select "Select an item Kids (Newborn) Kids (Size 1) Kids (Size 2) Kids (Size 3) Kids (S…" at bounding box center [435, 434] width 480 height 25
select select "13729"
click at [195, 422] on select "Select an item Kids (Newborn) Kids (Size 1) Kids (Size 2) Kids (Size 3) Kids (S…" at bounding box center [435, 434] width 480 height 25
click at [1017, 432] on input "107" at bounding box center [862, 434] width 346 height 25
click at [1017, 432] on input "108" at bounding box center [862, 434] width 346 height 25
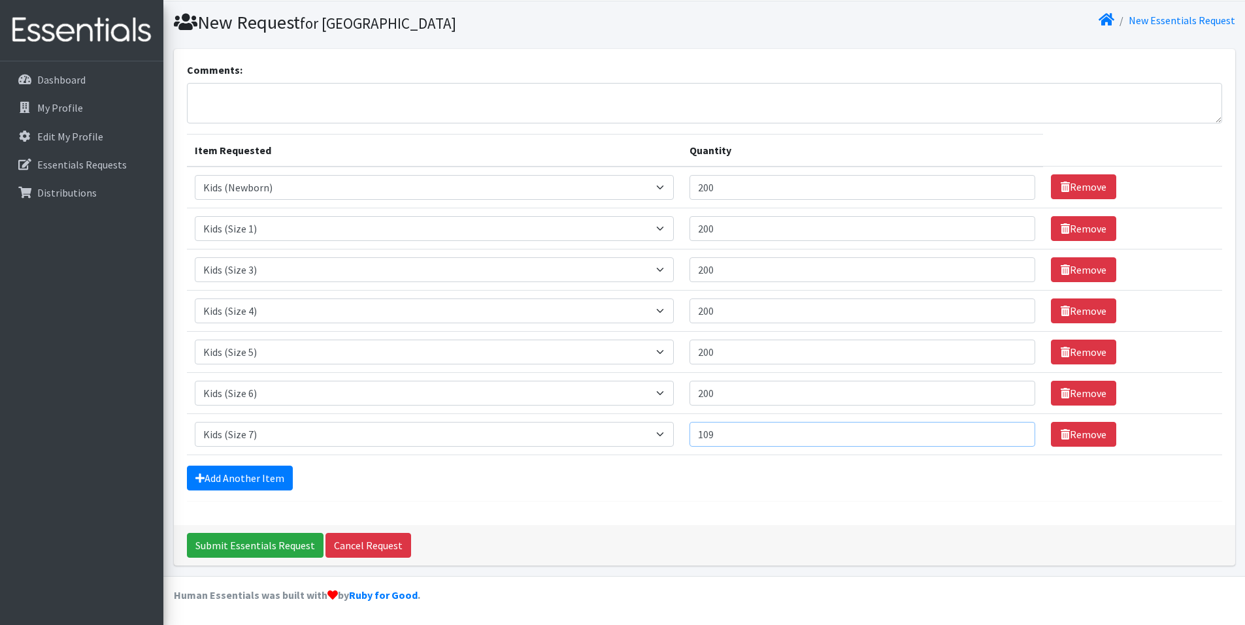
click at [1017, 432] on input "109" at bounding box center [862, 434] width 346 height 25
click at [1017, 432] on input "110" at bounding box center [862, 434] width 346 height 25
click at [1017, 432] on input "111" at bounding box center [862, 434] width 346 height 25
click at [1017, 432] on input "198" at bounding box center [862, 434] width 346 height 25
click at [1017, 432] on input "199" at bounding box center [862, 434] width 346 height 25
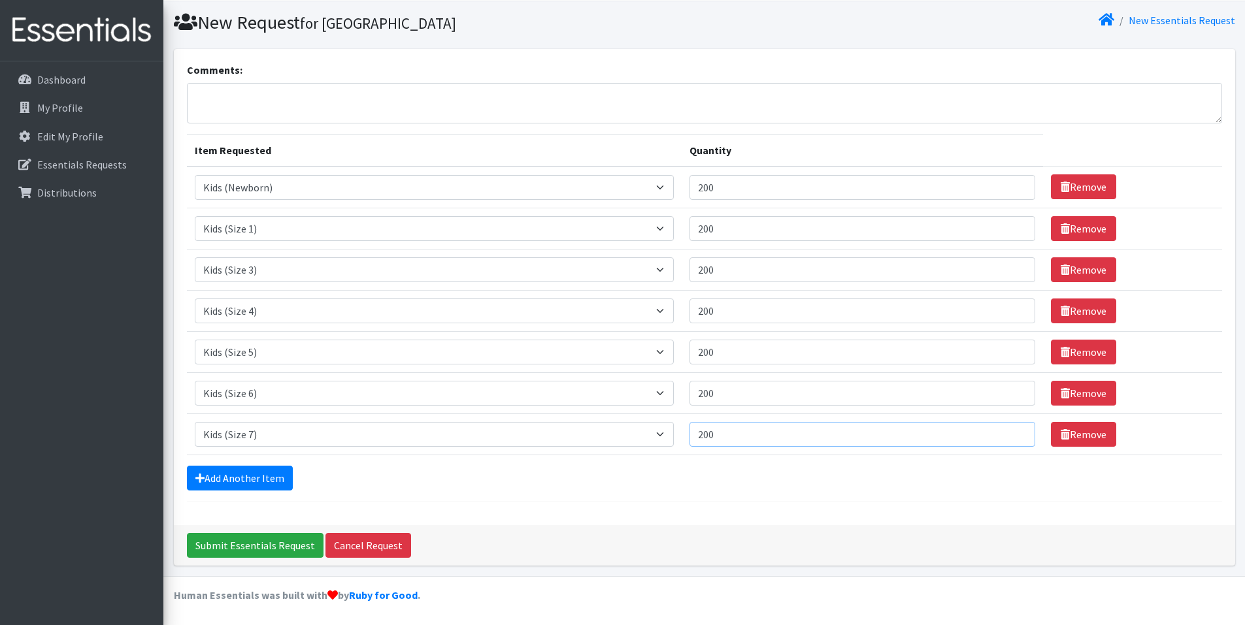
click at [1017, 432] on input "200" at bounding box center [862, 434] width 346 height 25
click at [1017, 432] on input "201" at bounding box center [862, 434] width 346 height 25
type input "200"
click at [1016, 436] on input "200" at bounding box center [862, 434] width 346 height 25
click at [220, 478] on link "Add Another Item" at bounding box center [240, 478] width 106 height 25
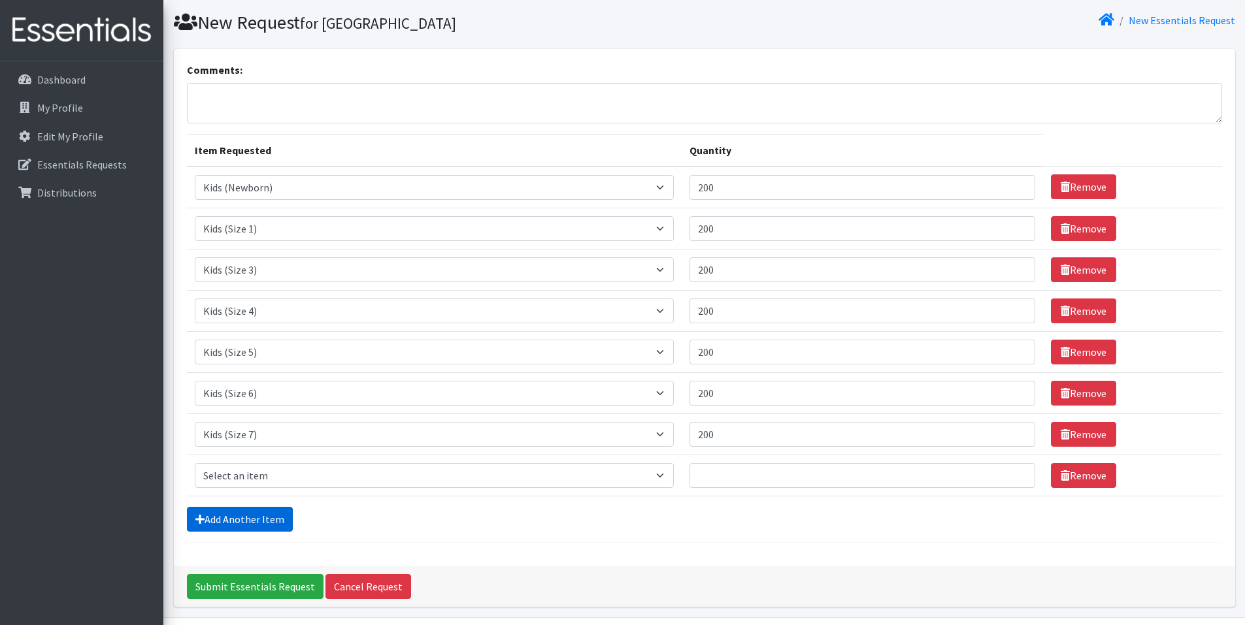
scroll to position [77, 0]
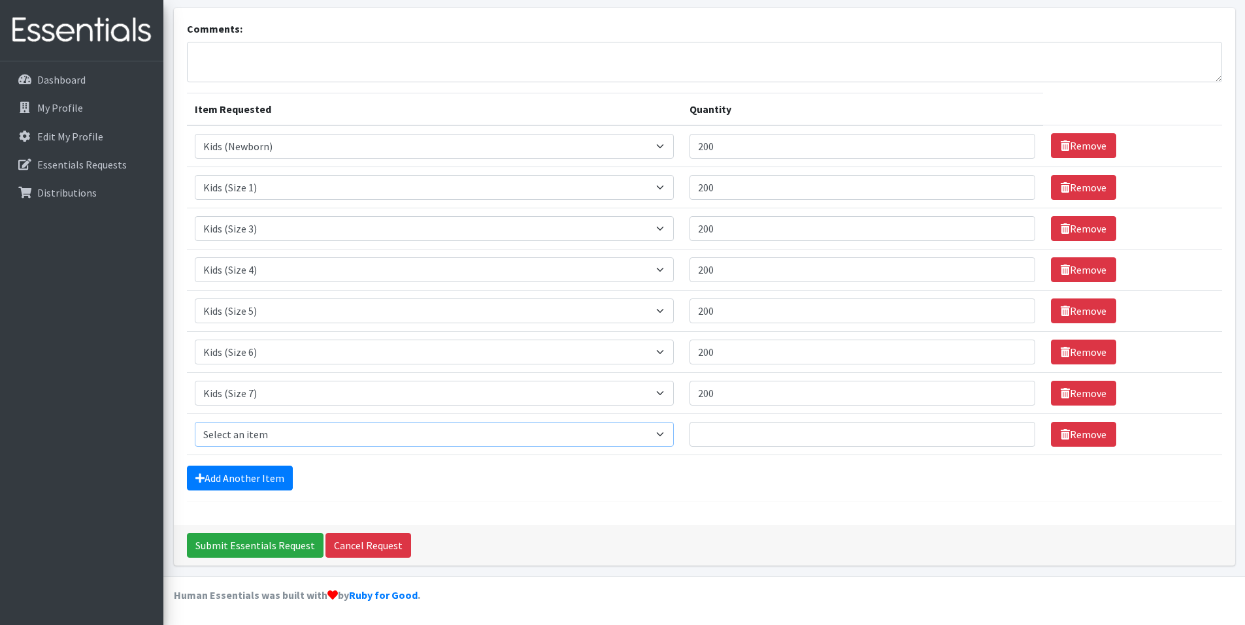
click at [290, 436] on select "Select an item Kids (Newborn) Kids (Size 1) Kids (Size 2) Kids (Size 3) Kids (S…" at bounding box center [435, 434] width 480 height 25
select select "13705"
click at [195, 422] on select "Select an item Kids (Newborn) Kids (Size 1) Kids (Size 2) Kids (Size 3) Kids (S…" at bounding box center [435, 434] width 480 height 25
click at [1015, 431] on input "197" at bounding box center [862, 434] width 346 height 25
click at [1015, 431] on input "198" at bounding box center [862, 434] width 346 height 25
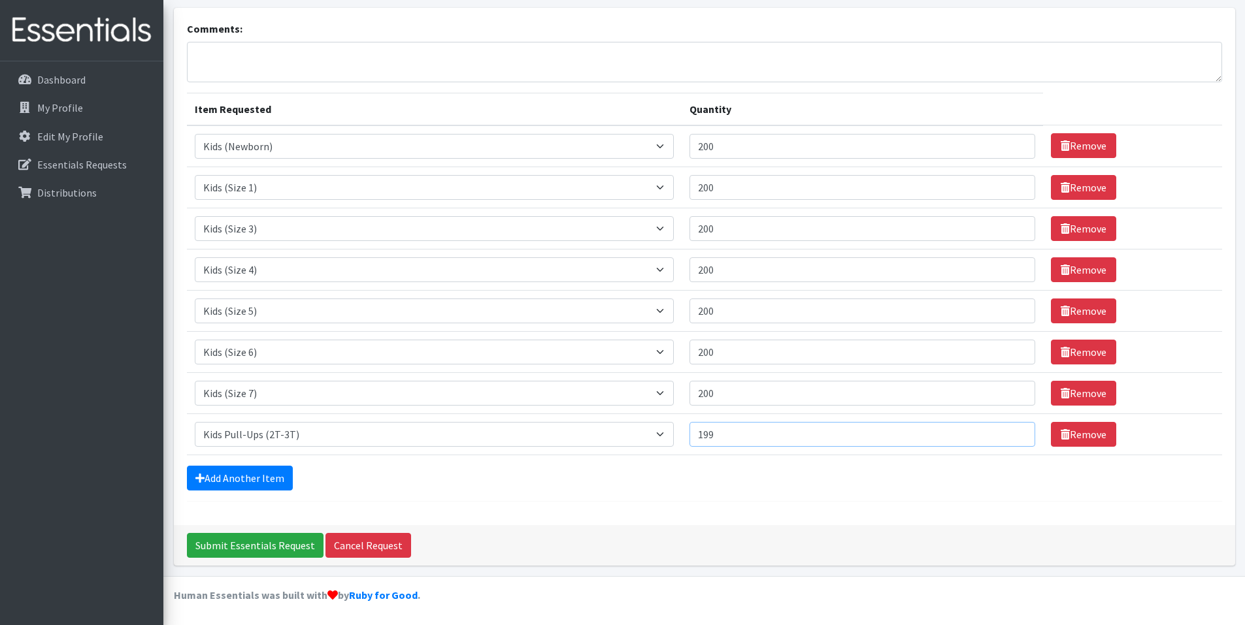
click at [1015, 431] on input "199" at bounding box center [862, 434] width 346 height 25
type input "200"
click at [1015, 431] on input "200" at bounding box center [862, 434] width 346 height 25
click at [204, 484] on link "Add Another Item" at bounding box center [240, 478] width 106 height 25
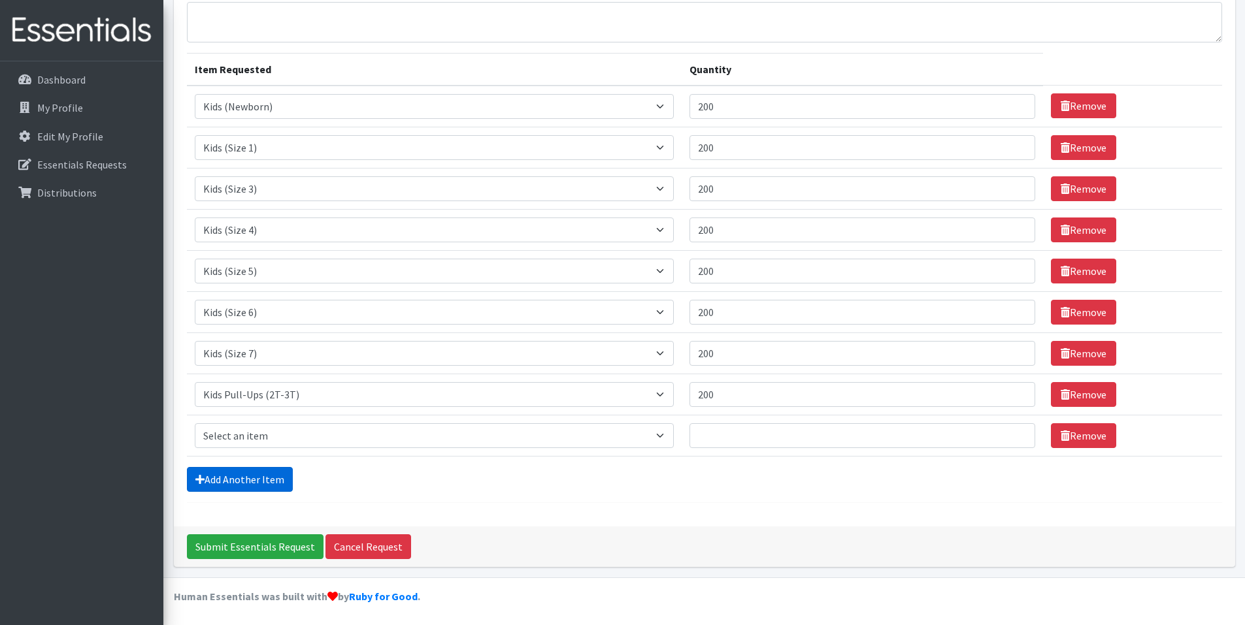
scroll to position [118, 0]
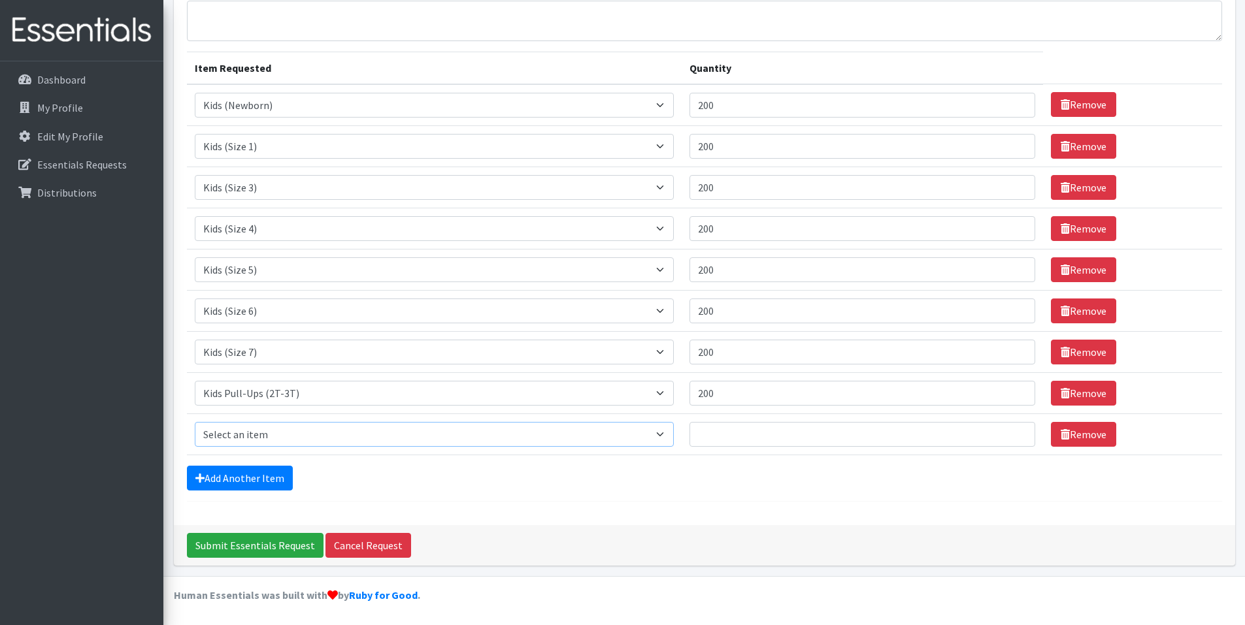
click at [231, 442] on select "Select an item Kids (Newborn) Kids (Size 1) Kids (Size 2) Kids (Size 3) Kids (S…" at bounding box center [435, 434] width 480 height 25
select select "13706"
click at [195, 422] on select "Select an item Kids (Newborn) Kids (Size 1) Kids (Size 2) Kids (Size 3) Kids (S…" at bounding box center [435, 434] width 480 height 25
click at [1015, 430] on input "193" at bounding box center [862, 434] width 346 height 25
click at [1015, 430] on input "194" at bounding box center [862, 434] width 346 height 25
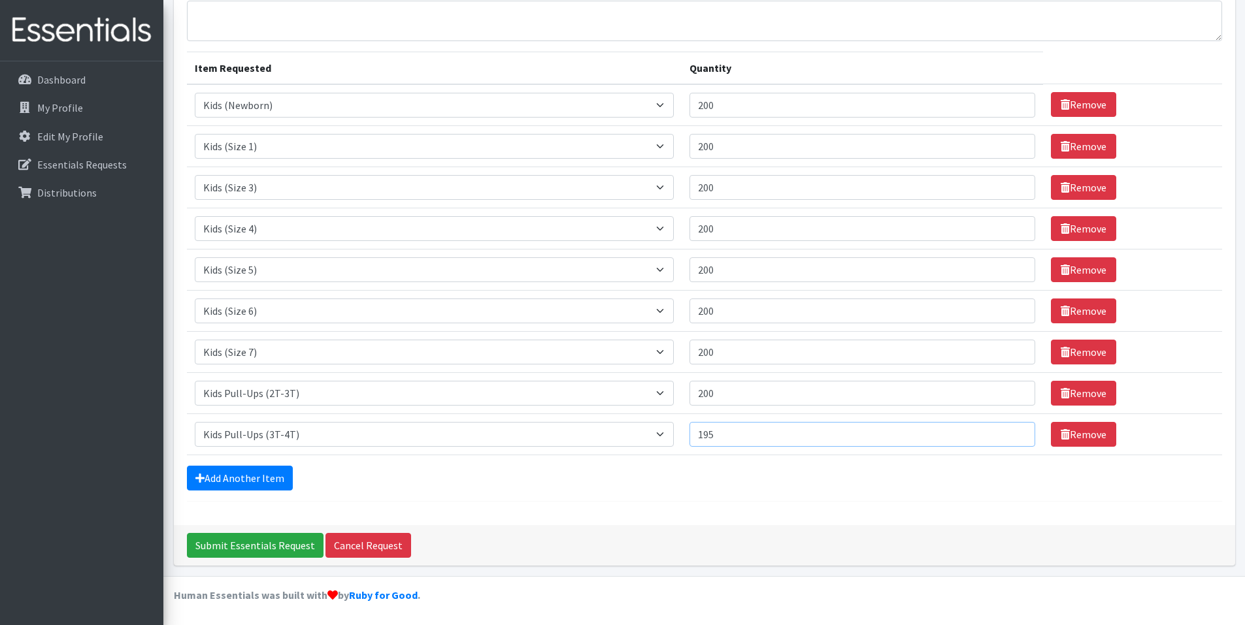
click at [1015, 430] on input "195" at bounding box center [862, 434] width 346 height 25
click at [1015, 430] on input "196" at bounding box center [862, 434] width 346 height 25
click at [1015, 430] on input "197" at bounding box center [862, 434] width 346 height 25
click at [1015, 430] on input "198" at bounding box center [862, 434] width 346 height 25
click at [1015, 430] on input "199" at bounding box center [862, 434] width 346 height 25
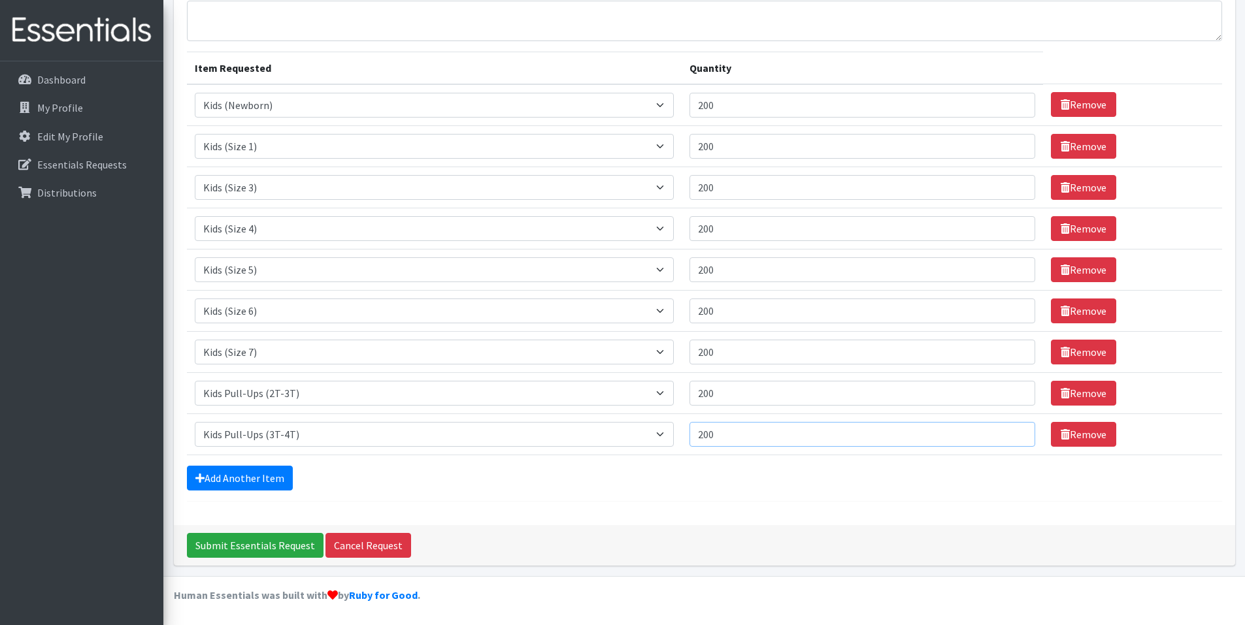
type input "200"
click at [1015, 430] on input "200" at bounding box center [862, 434] width 346 height 25
click at [193, 476] on link "Add Another Item" at bounding box center [240, 478] width 106 height 25
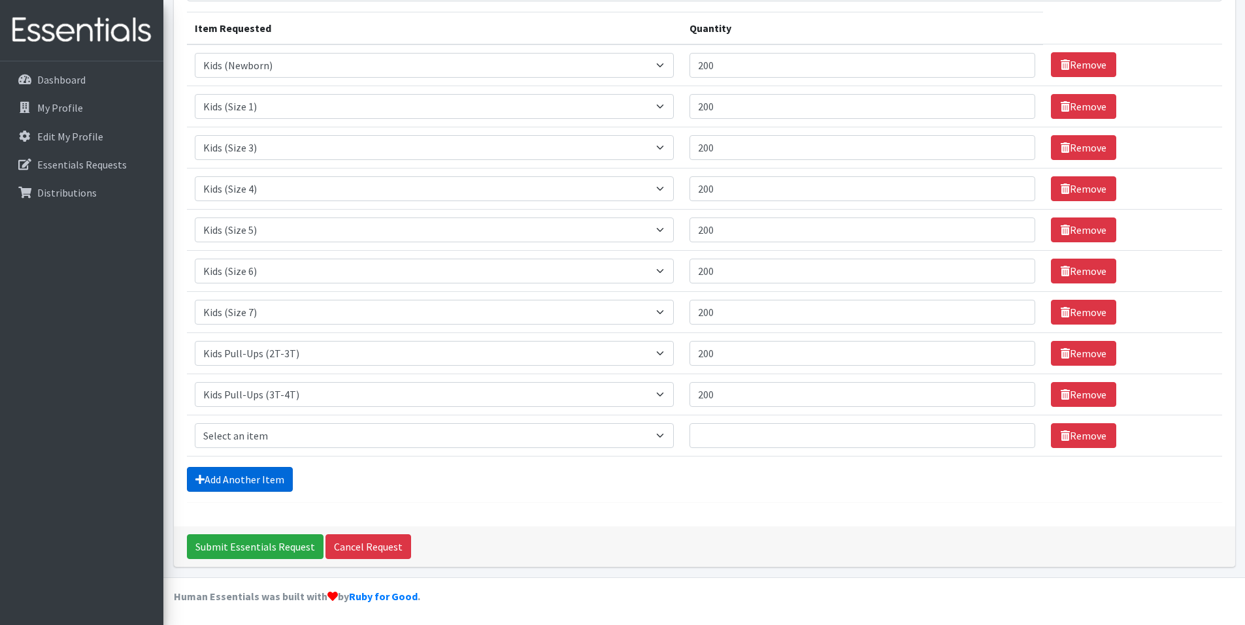
scroll to position [159, 0]
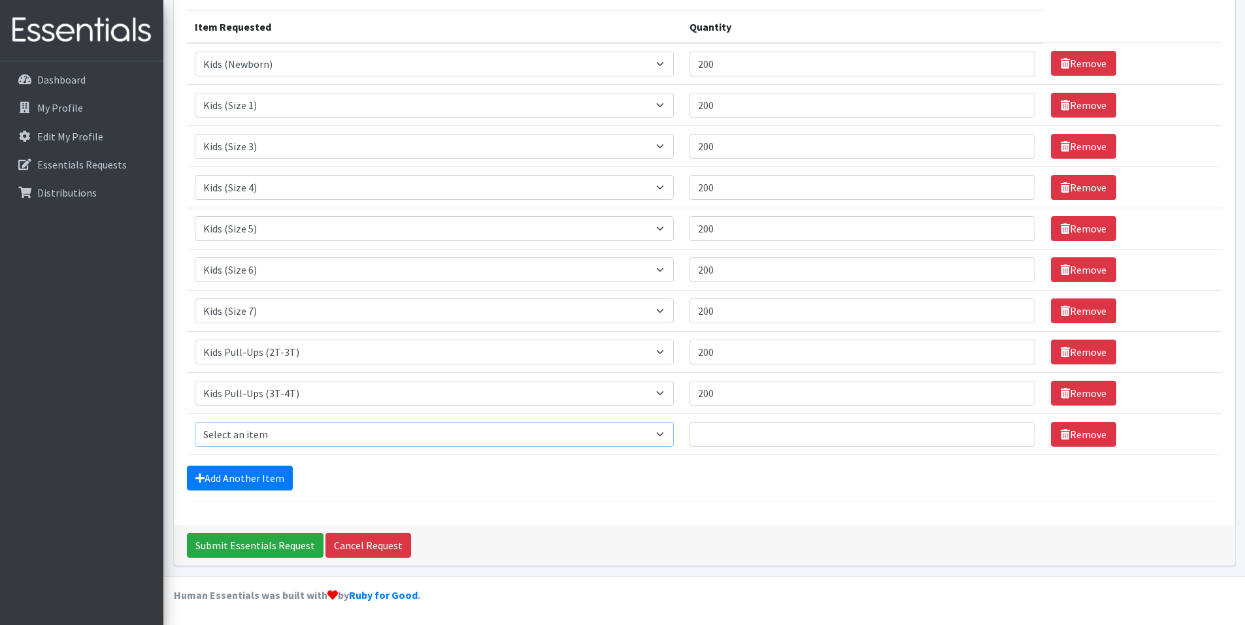
click at [672, 434] on select "Select an item Kids (Newborn) Kids (Size 1) Kids (Size 2) Kids (Size 3) Kids (S…" at bounding box center [435, 434] width 480 height 25
select select "13732"
click at [195, 422] on select "Select an item Kids (Newborn) Kids (Size 1) Kids (Size 2) Kids (Size 3) Kids (S…" at bounding box center [435, 434] width 480 height 25
click at [1014, 432] on input "205" at bounding box center [862, 434] width 346 height 25
click at [1013, 437] on input "204" at bounding box center [862, 434] width 346 height 25
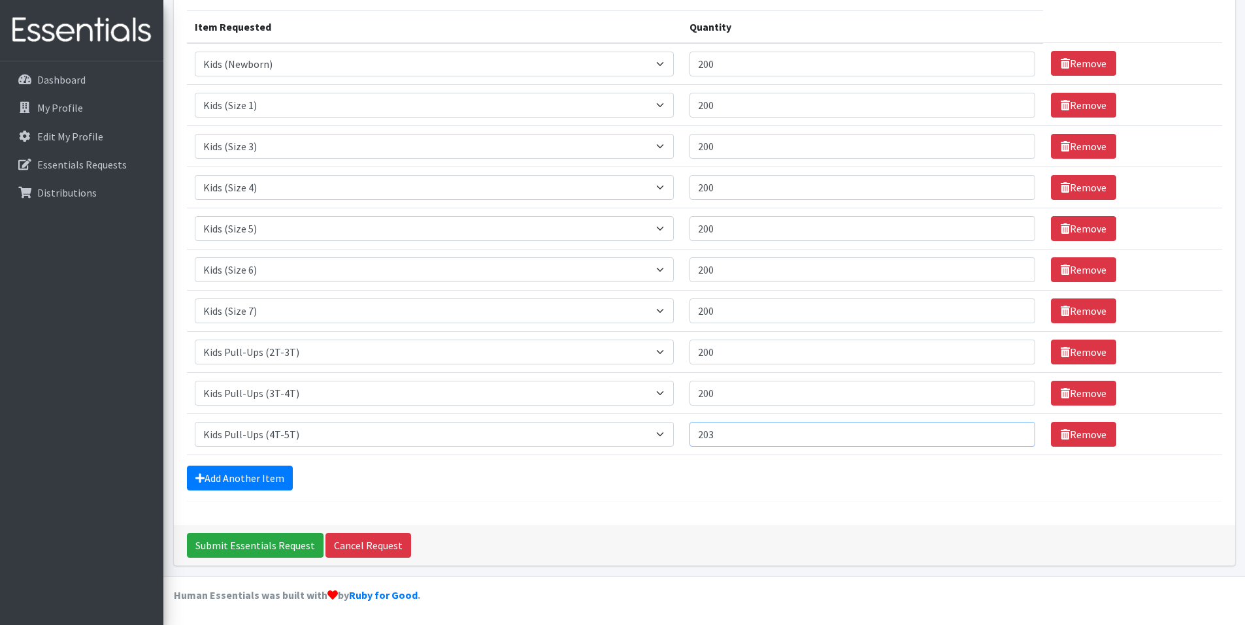
click at [1013, 437] on input "203" at bounding box center [862, 434] width 346 height 25
click at [1013, 437] on input "202" at bounding box center [862, 434] width 346 height 25
click at [1013, 437] on input "201" at bounding box center [862, 434] width 346 height 25
type input "200"
click at [1013, 437] on input "200" at bounding box center [862, 434] width 346 height 25
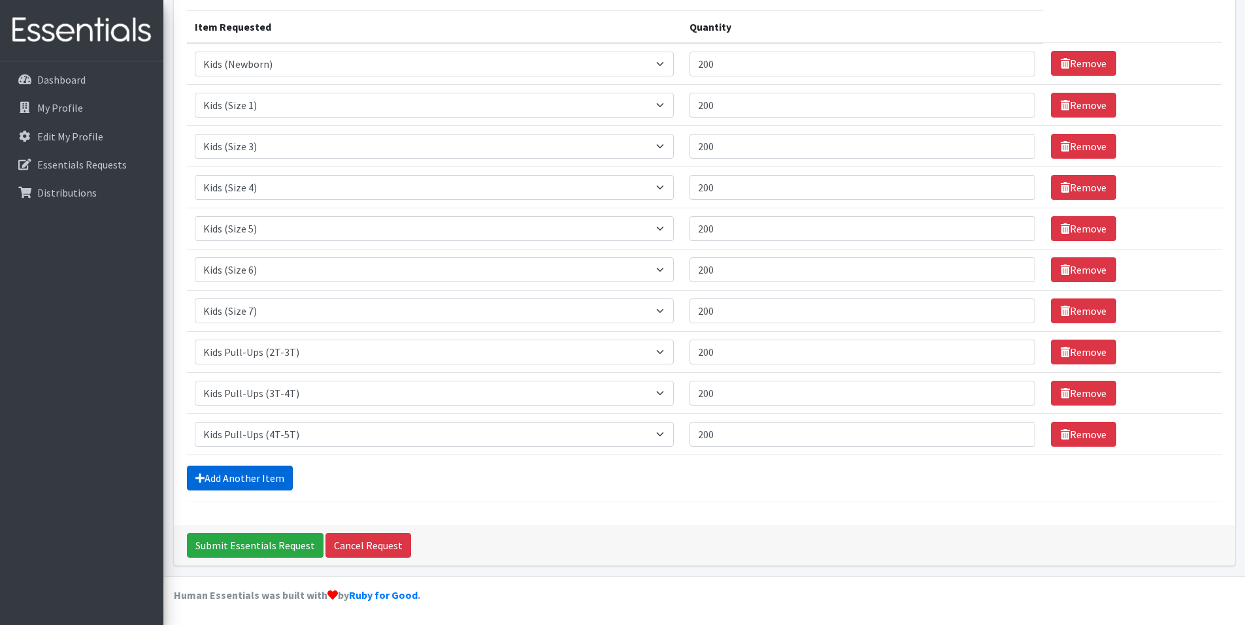
click at [220, 481] on link "Add Another Item" at bounding box center [240, 478] width 106 height 25
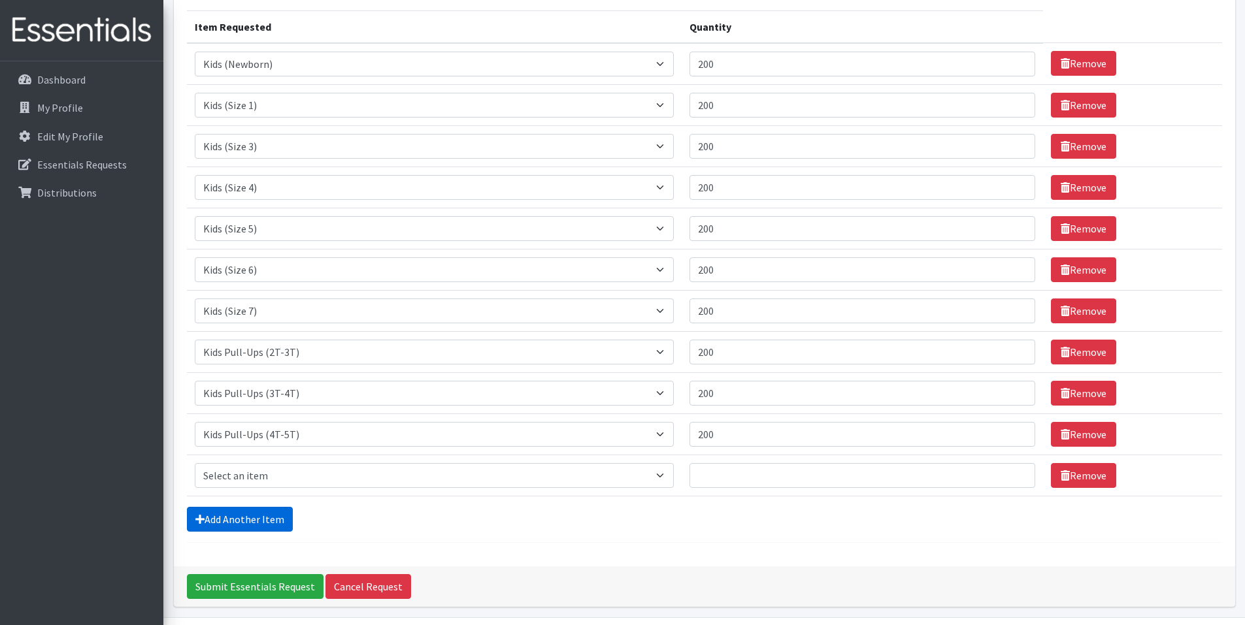
scroll to position [201, 0]
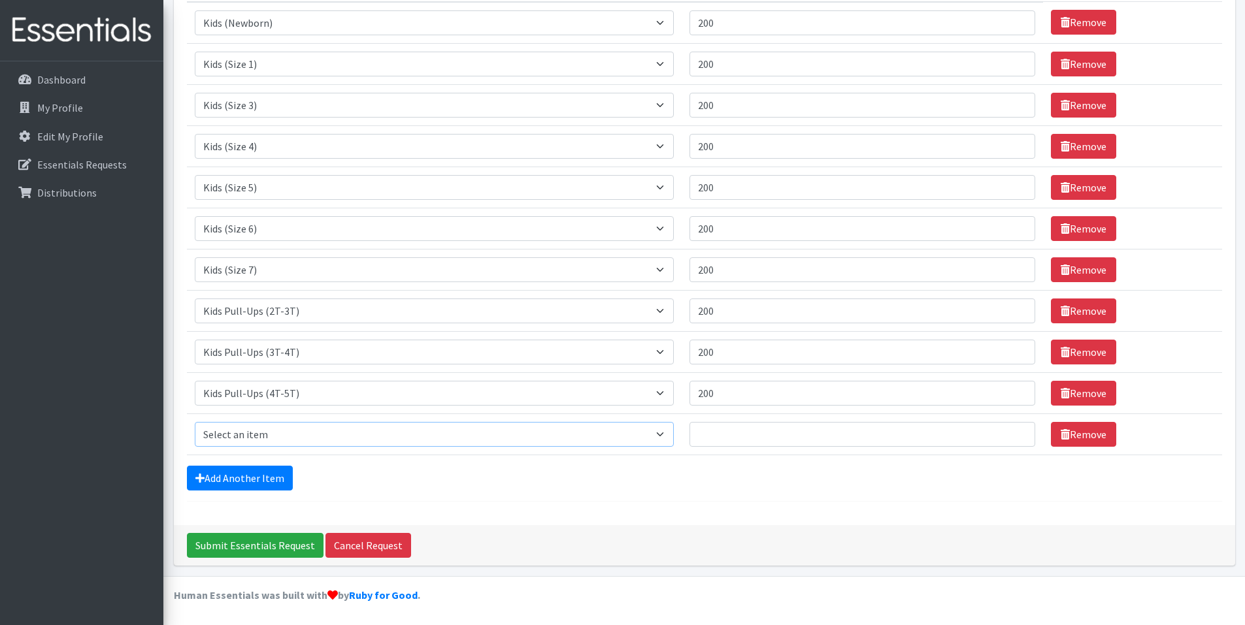
click at [308, 427] on select "Select an item Kids (Newborn) Kids (Size 1) Kids (Size 2) Kids (Size 3) Kids (S…" at bounding box center [435, 434] width 480 height 25
select select "14443"
click at [195, 422] on select "Select an item Kids (Newborn) Kids (Size 1) Kids (Size 2) Kids (Size 3) Kids (S…" at bounding box center [435, 434] width 480 height 25
click at [1017, 432] on input "23" at bounding box center [862, 434] width 346 height 25
click at [1015, 429] on input "24" at bounding box center [862, 434] width 346 height 25
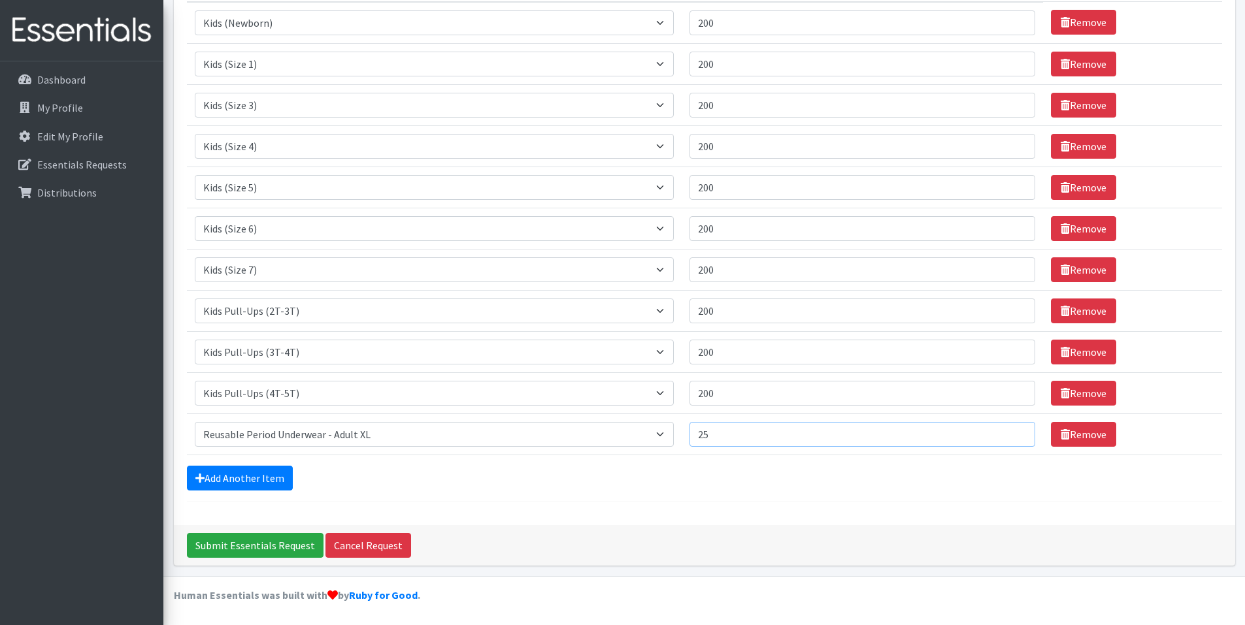
click at [1015, 429] on input "25" at bounding box center [862, 434] width 346 height 25
click at [1015, 429] on input "26" at bounding box center [862, 434] width 346 height 25
click at [1015, 429] on input "27" at bounding box center [862, 434] width 346 height 25
click at [1015, 429] on input "28" at bounding box center [862, 434] width 346 height 25
click at [1015, 429] on input "29" at bounding box center [862, 434] width 346 height 25
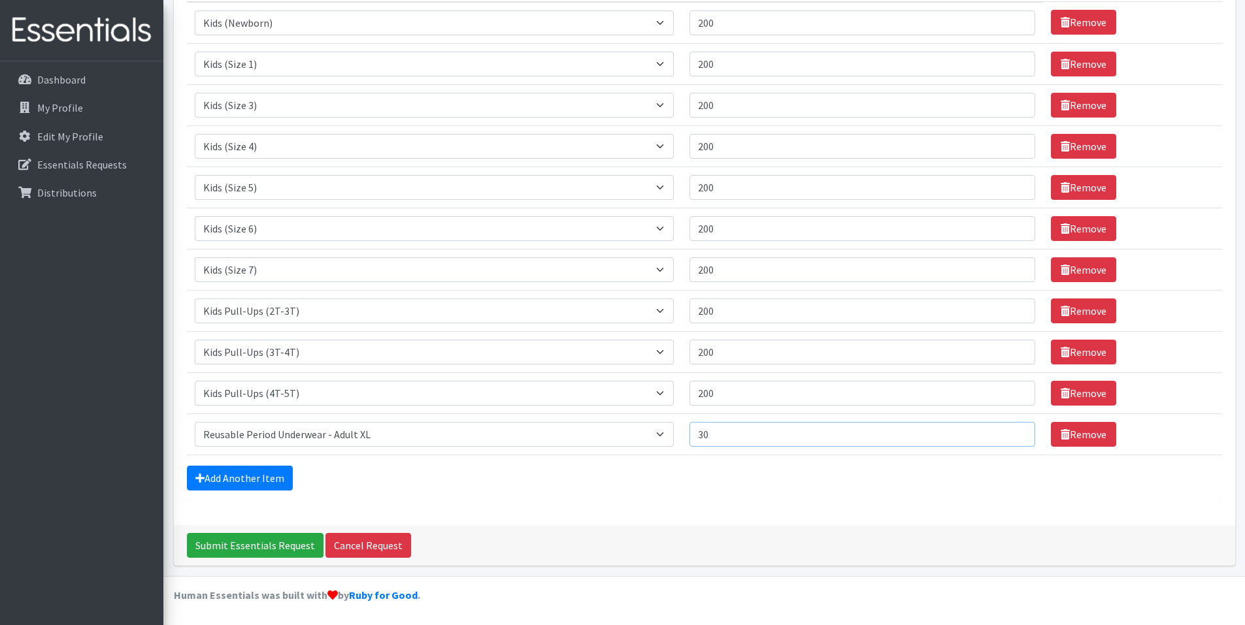
type input "30"
click at [1015, 429] on input "30" at bounding box center [862, 434] width 346 height 25
click at [212, 477] on link "Add Another Item" at bounding box center [240, 478] width 106 height 25
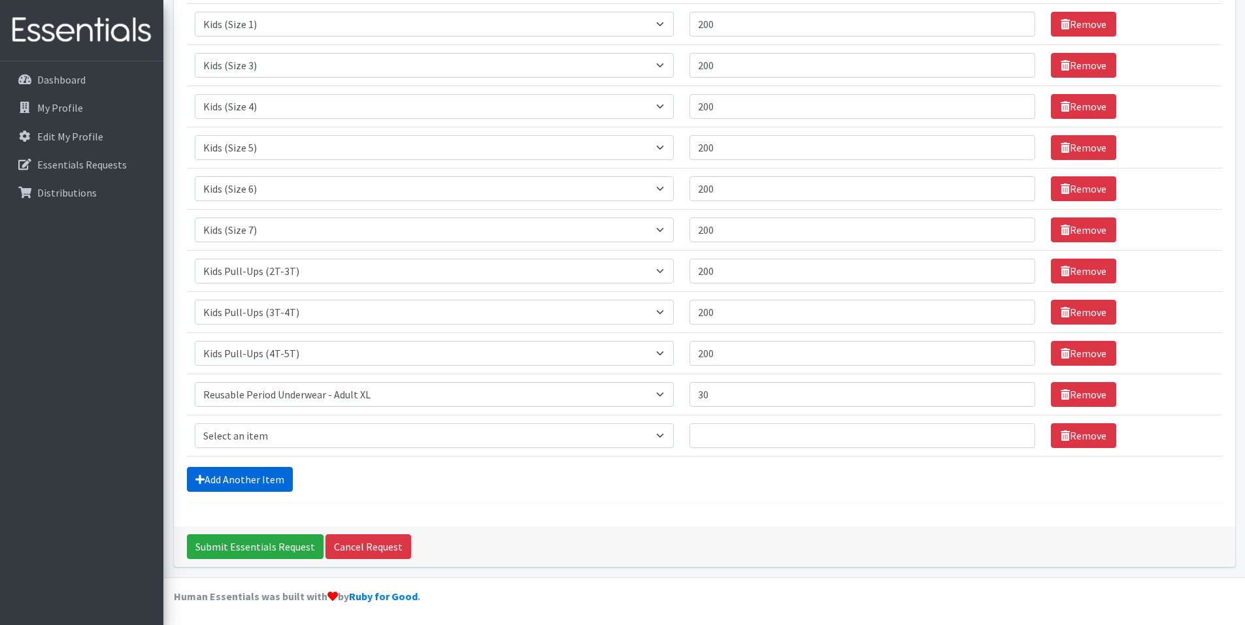
scroll to position [242, 0]
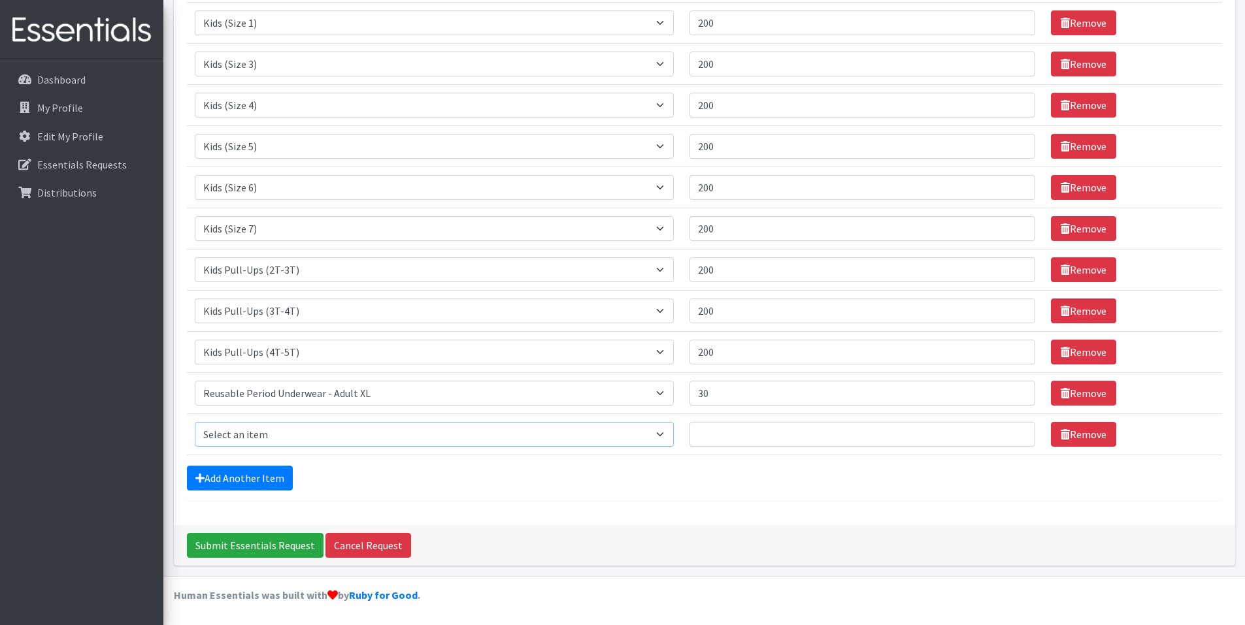
click at [245, 436] on select "Select an item Kids (Newborn) Kids (Size 1) Kids (Size 2) Kids (Size 3) Kids (S…" at bounding box center [435, 434] width 480 height 25
click at [700, 484] on div "Add Another Item" at bounding box center [704, 478] width 1035 height 25
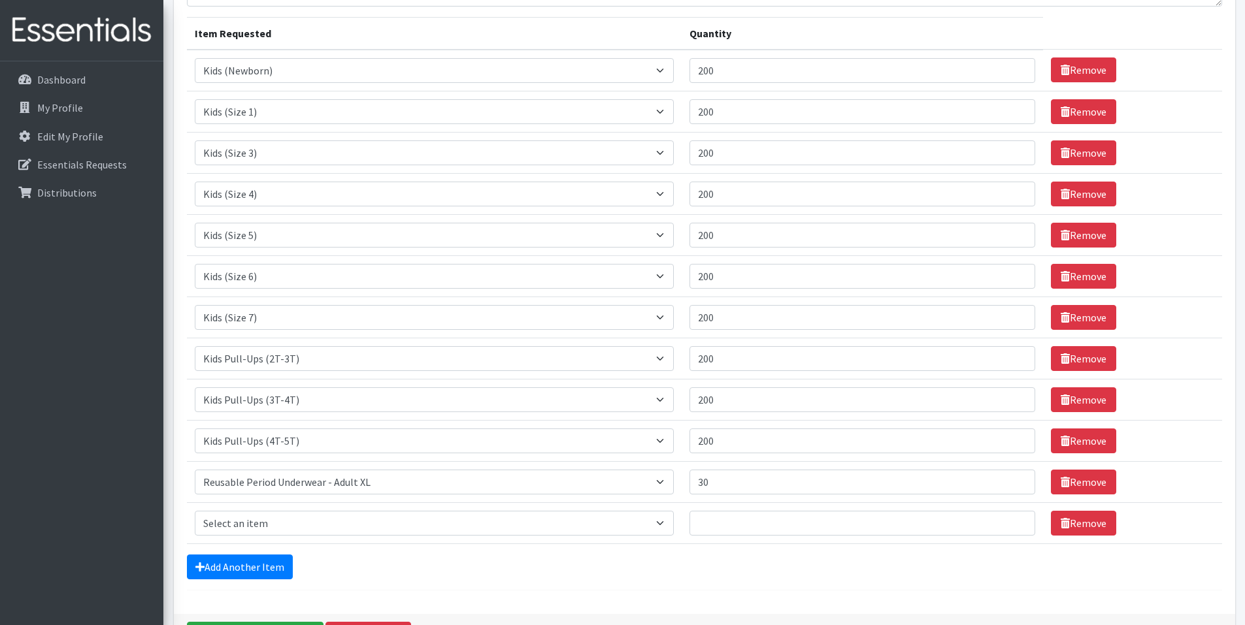
scroll to position [65, 0]
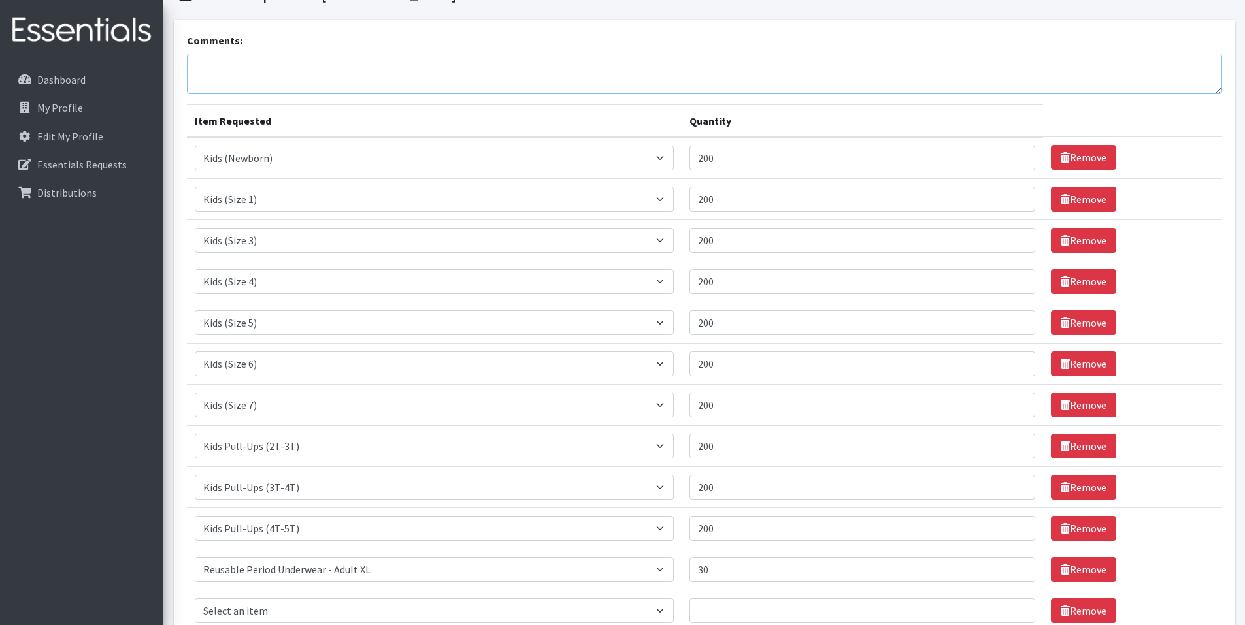
click at [319, 61] on textarea "Comments:" at bounding box center [704, 74] width 1035 height 41
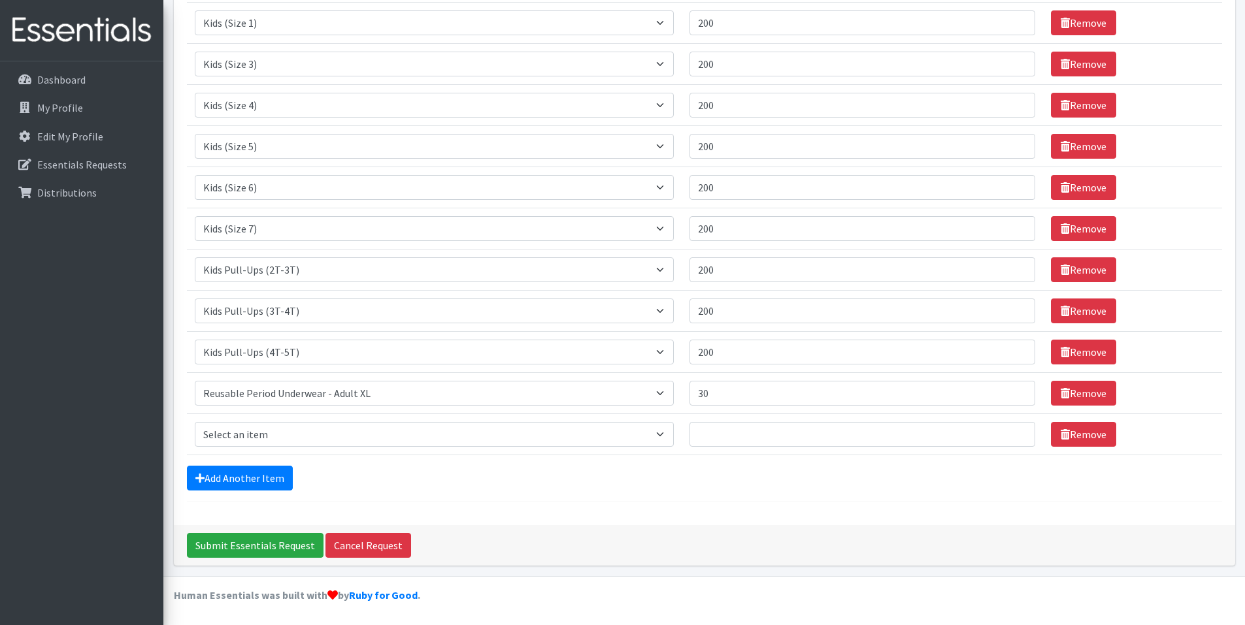
type textarea "Please make sure the t"
drag, startPoint x: 667, startPoint y: 434, endPoint x: 653, endPoint y: 439, distance: 14.5
click at [667, 434] on select "Select an item Kids (Newborn) Kids (Size 1) Kids (Size 2) Kids (Size 3) Kids (S…" at bounding box center [435, 434] width 480 height 25
select select "13728"
click at [195, 422] on select "Select an item Kids (Newborn) Kids (Size 1) Kids (Size 2) Kids (Size 3) Kids (S…" at bounding box center [435, 434] width 480 height 25
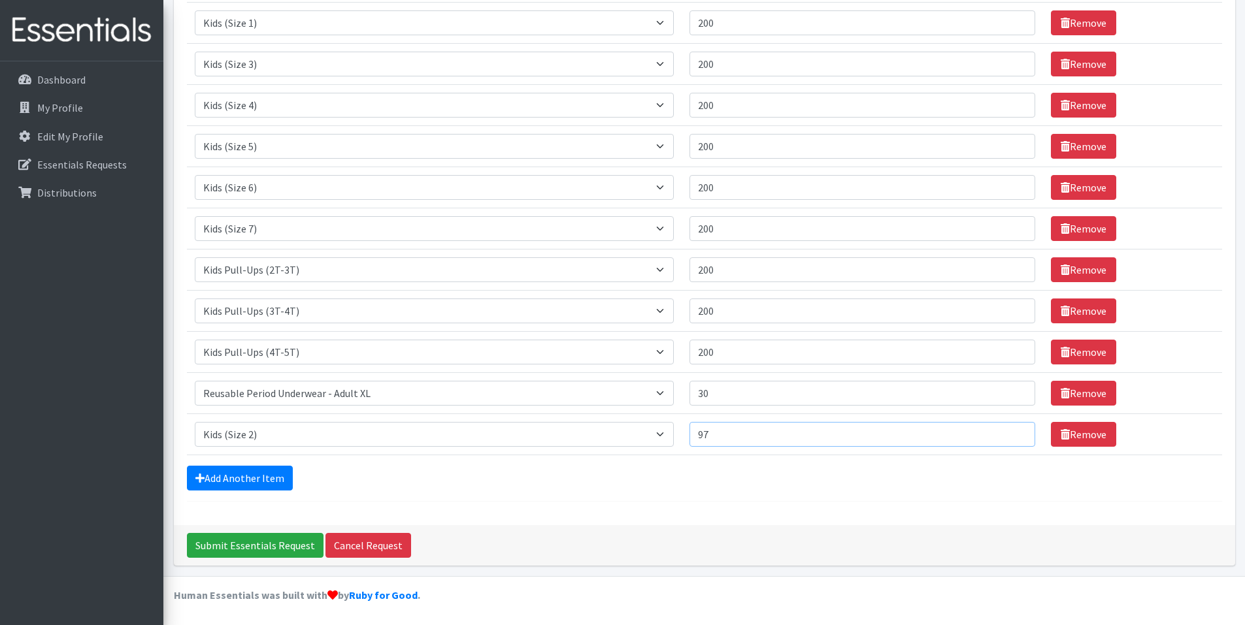
click at [1015, 432] on input "97" at bounding box center [862, 434] width 346 height 25
click at [1015, 432] on input "98" at bounding box center [862, 434] width 346 height 25
click at [1015, 432] on input "99" at bounding box center [862, 434] width 346 height 25
click at [1015, 432] on input "100" at bounding box center [862, 434] width 346 height 25
click at [1015, 432] on input "101" at bounding box center [862, 434] width 346 height 25
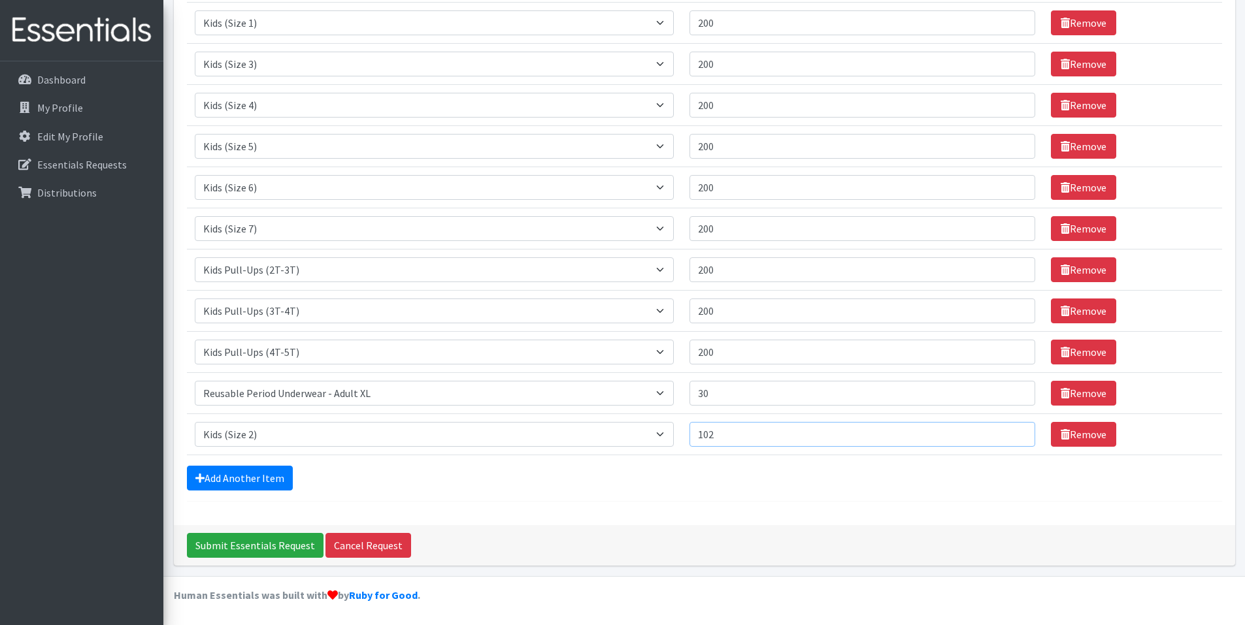
click at [1015, 432] on input "102" at bounding box center [862, 434] width 346 height 25
click at [1015, 432] on input "103" at bounding box center [862, 434] width 346 height 25
click at [1015, 432] on input "104" at bounding box center [862, 434] width 346 height 25
click at [1015, 432] on input "105" at bounding box center [862, 434] width 346 height 25
click at [1015, 432] on input "106" at bounding box center [862, 434] width 346 height 25
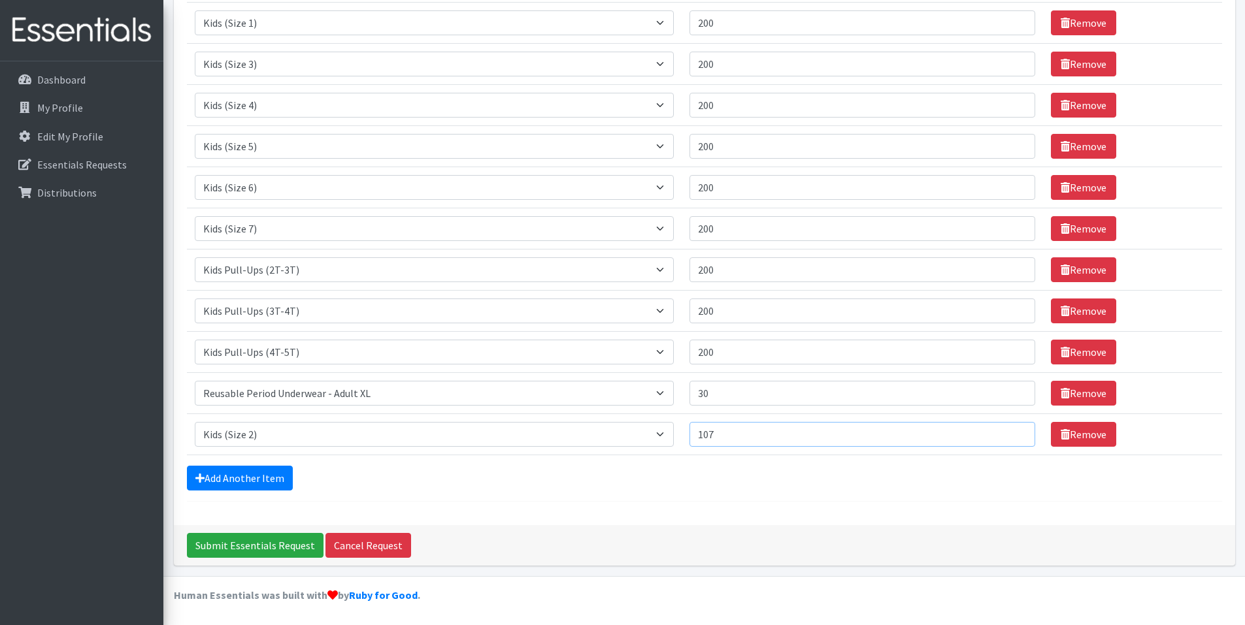
click at [1015, 432] on input "107" at bounding box center [862, 434] width 346 height 25
click at [1015, 432] on input "167" at bounding box center [862, 434] width 346 height 25
click at [1015, 432] on input "168" at bounding box center [862, 434] width 346 height 25
click at [1015, 432] on input "169" at bounding box center [862, 434] width 346 height 25
click at [1015, 432] on input "170" at bounding box center [862, 434] width 346 height 25
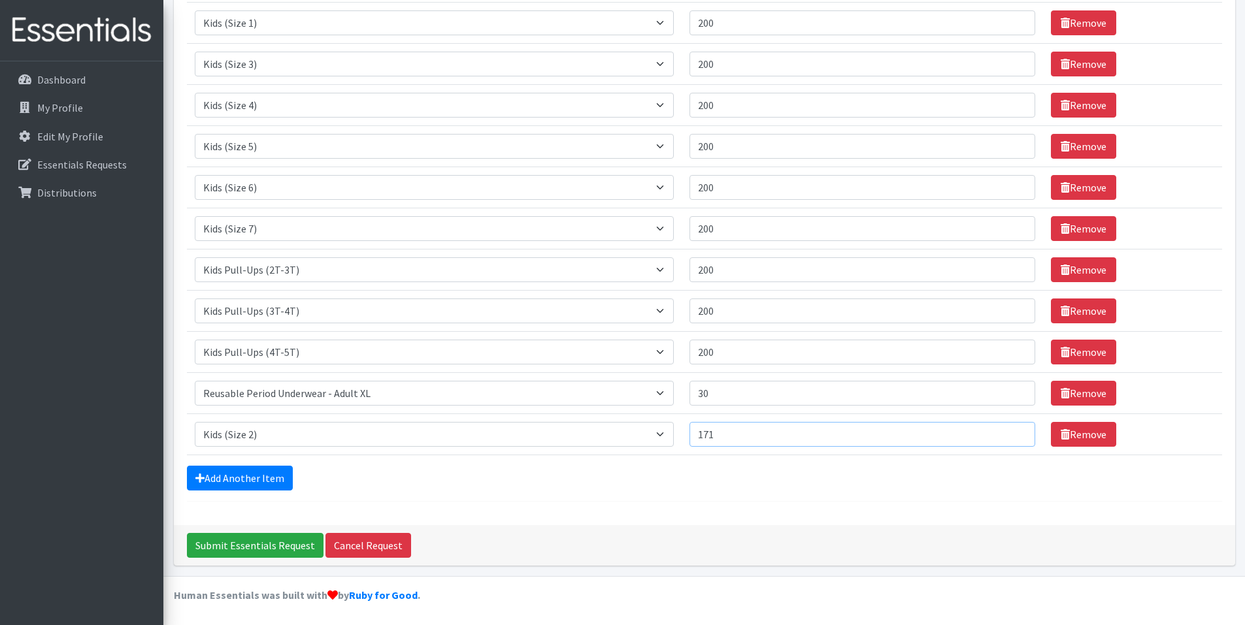
click at [1015, 432] on input "171" at bounding box center [862, 434] width 346 height 25
click at [1015, 432] on input "172" at bounding box center [862, 434] width 346 height 25
click at [1015, 432] on input "173" at bounding box center [862, 434] width 346 height 25
click at [1015, 432] on input "174" at bounding box center [862, 434] width 346 height 25
click at [1015, 432] on input "175" at bounding box center [862, 434] width 346 height 25
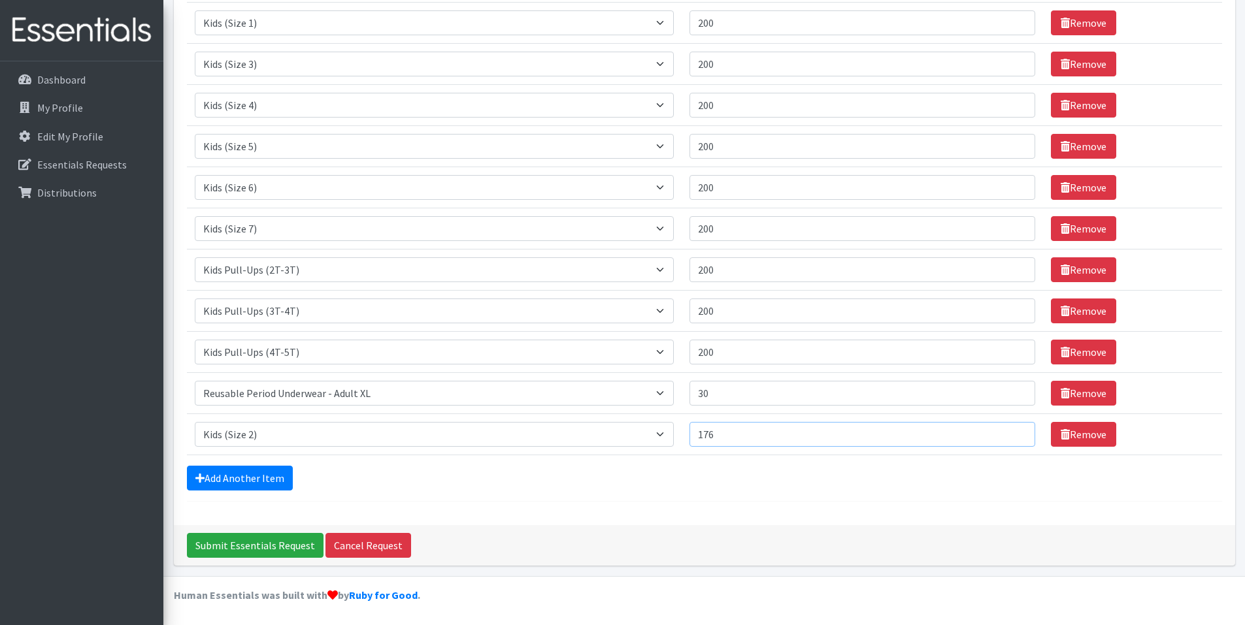
click at [1015, 432] on input "176" at bounding box center [862, 434] width 346 height 25
click at [1015, 432] on input "177" at bounding box center [862, 434] width 346 height 25
click at [1015, 432] on input "178" at bounding box center [862, 434] width 346 height 25
click at [1015, 432] on input "179" at bounding box center [862, 434] width 346 height 25
click at [1015, 432] on input "180" at bounding box center [862, 434] width 346 height 25
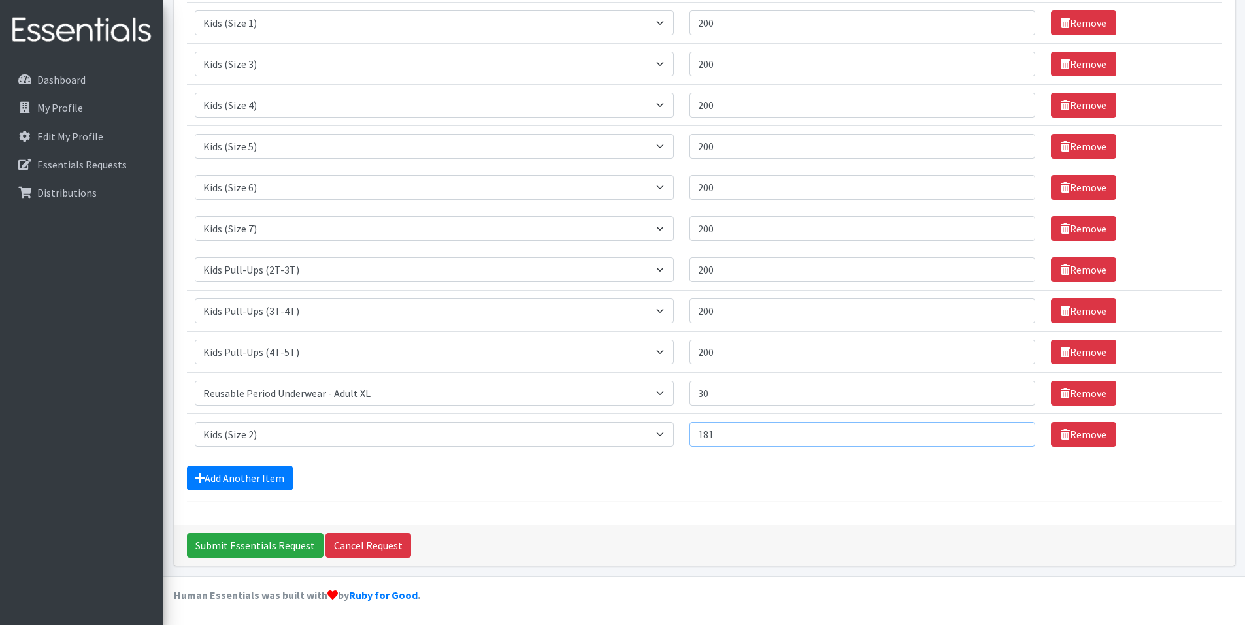
click at [1015, 432] on input "181" at bounding box center [862, 434] width 346 height 25
click at [1015, 432] on input "182" at bounding box center [862, 434] width 346 height 25
click at [1015, 432] on input "183" at bounding box center [862, 434] width 346 height 25
click at [1015, 432] on input "184" at bounding box center [862, 434] width 346 height 25
click at [1015, 432] on input "185" at bounding box center [862, 434] width 346 height 25
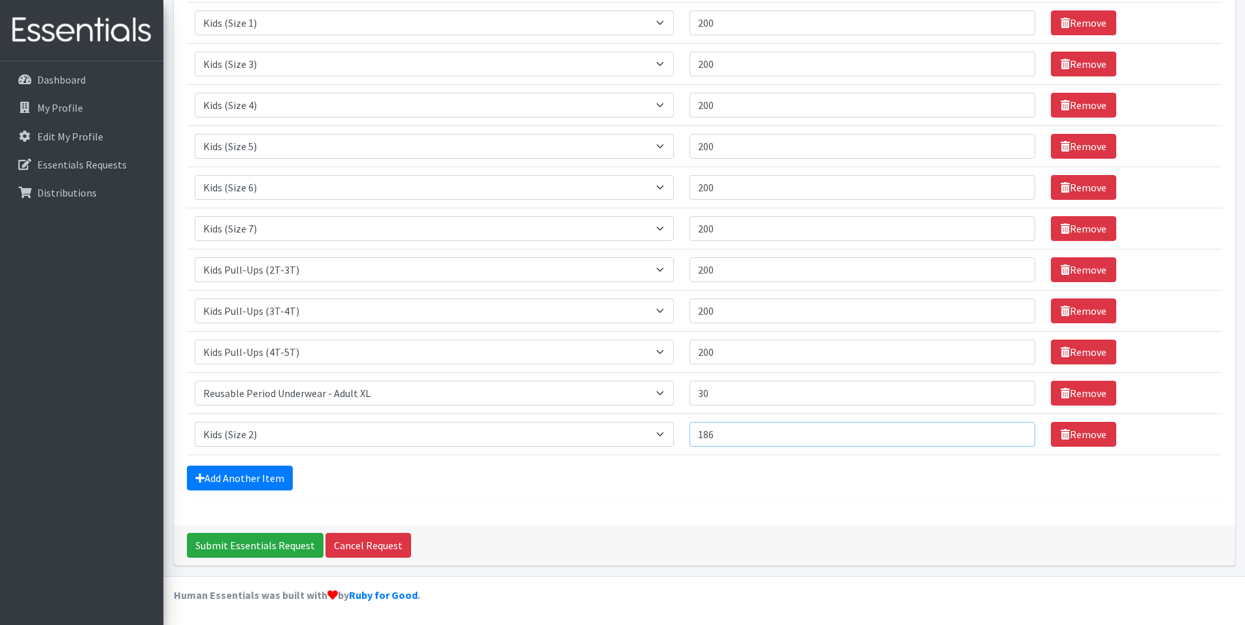
click at [1015, 432] on input "186" at bounding box center [862, 434] width 346 height 25
click at [1015, 432] on input "187" at bounding box center [862, 434] width 346 height 25
click at [1015, 432] on input "188" at bounding box center [862, 434] width 346 height 25
click at [1015, 432] on input "189" at bounding box center [862, 434] width 346 height 25
click at [1015, 432] on input "190" at bounding box center [862, 434] width 346 height 25
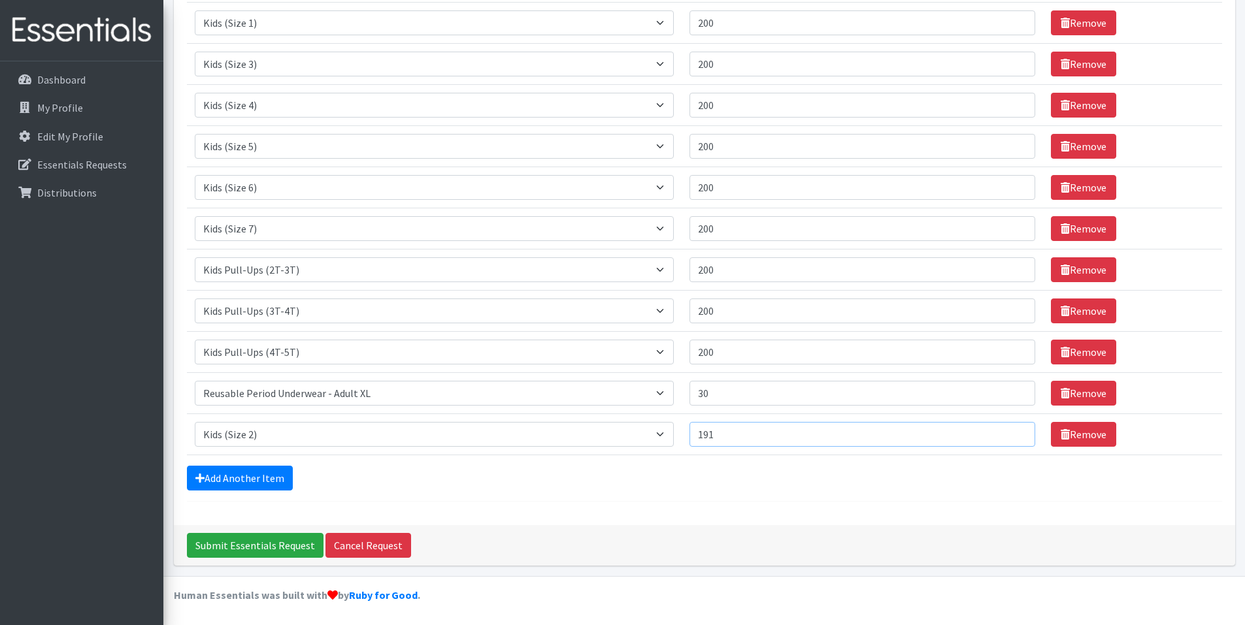
click at [1015, 432] on input "191" at bounding box center [862, 434] width 346 height 25
click at [1015, 432] on input "192" at bounding box center [862, 434] width 346 height 25
click at [1015, 432] on input "193" at bounding box center [862, 434] width 346 height 25
click at [1015, 432] on input "194" at bounding box center [862, 434] width 346 height 25
click at [1015, 432] on input "195" at bounding box center [862, 434] width 346 height 25
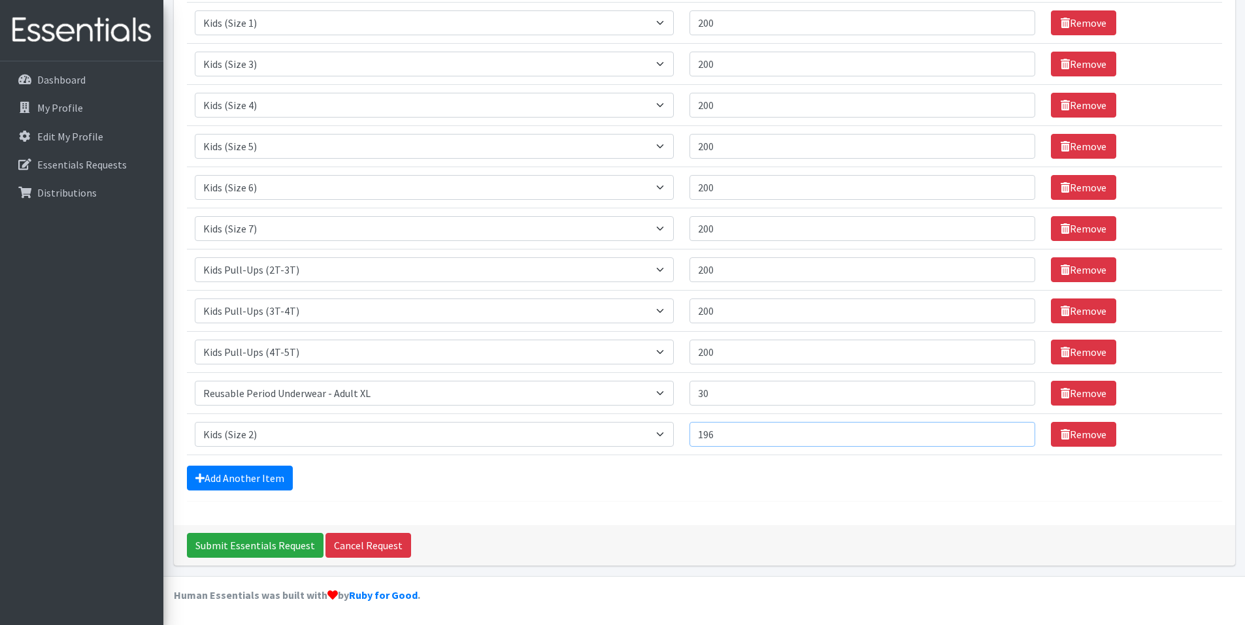
click at [1015, 432] on input "196" at bounding box center [862, 434] width 346 height 25
click at [1015, 432] on input "197" at bounding box center [862, 434] width 346 height 25
click at [1015, 432] on input "198" at bounding box center [862, 434] width 346 height 25
click at [1015, 432] on input "199" at bounding box center [862, 434] width 346 height 25
click at [1015, 432] on input "200" at bounding box center [862, 434] width 346 height 25
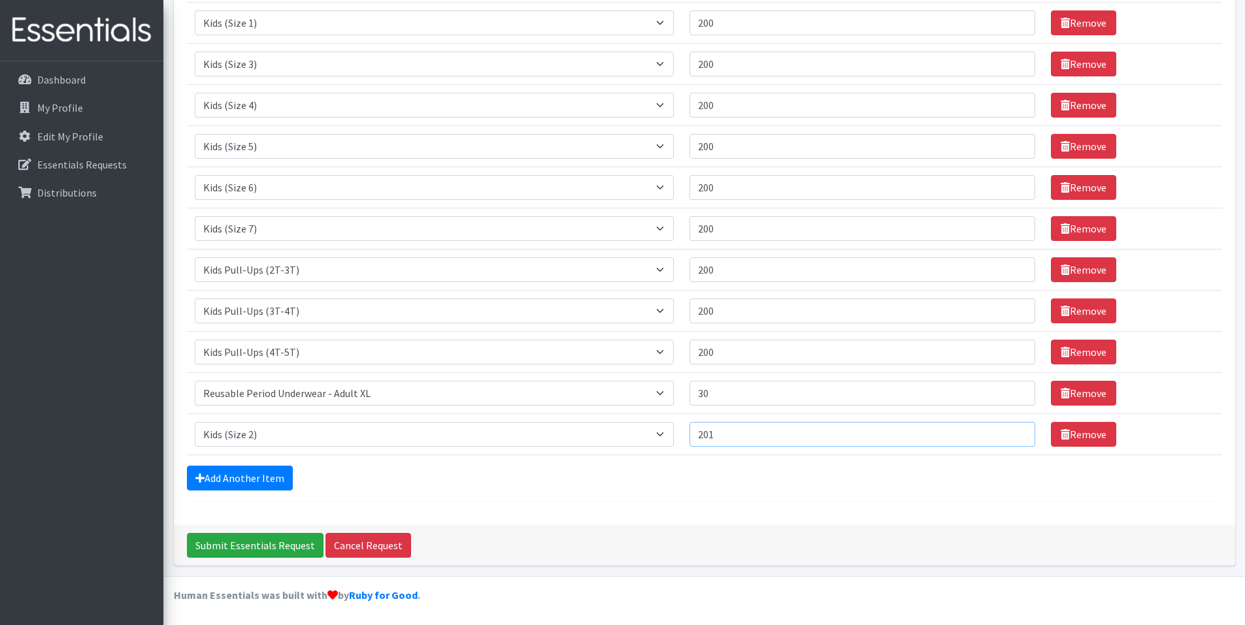
click at [1015, 432] on input "201" at bounding box center [862, 434] width 346 height 25
click at [1015, 438] on input "200" at bounding box center [862, 434] width 346 height 25
click at [1015, 431] on input "346" at bounding box center [862, 434] width 346 height 25
click at [1015, 431] on input "347" at bounding box center [862, 434] width 346 height 25
click at [1015, 431] on input "348" at bounding box center [862, 434] width 346 height 25
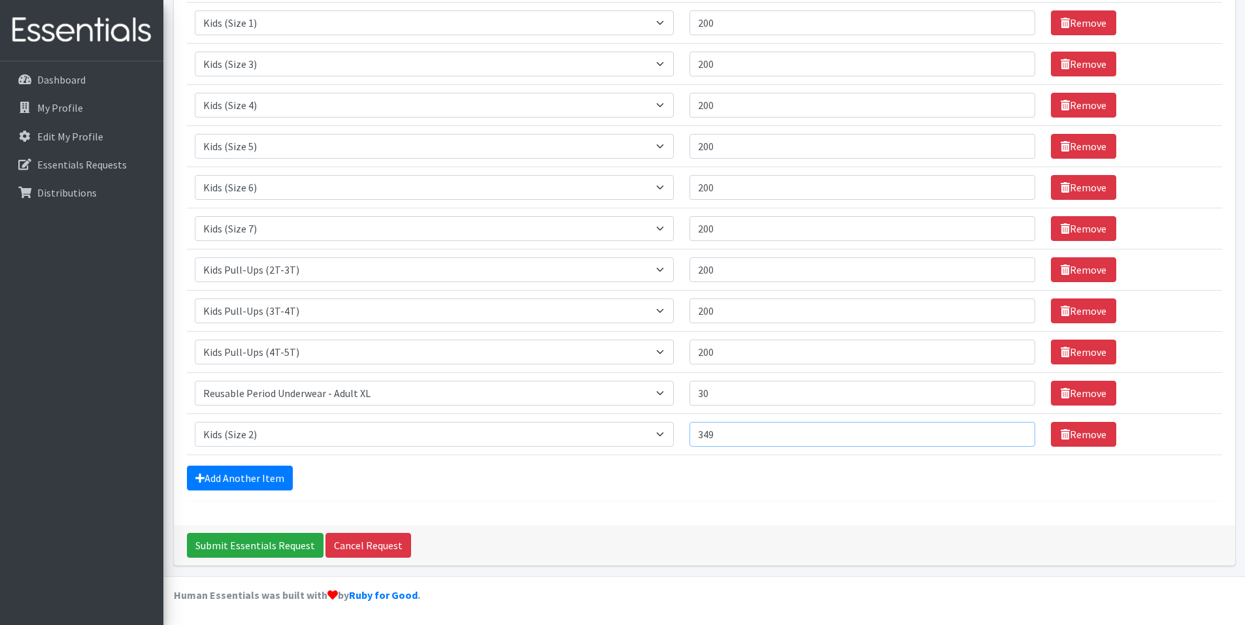
click at [1015, 431] on input "349" at bounding box center [862, 434] width 346 height 25
type input "350"
click at [1015, 431] on input "350" at bounding box center [862, 434] width 346 height 25
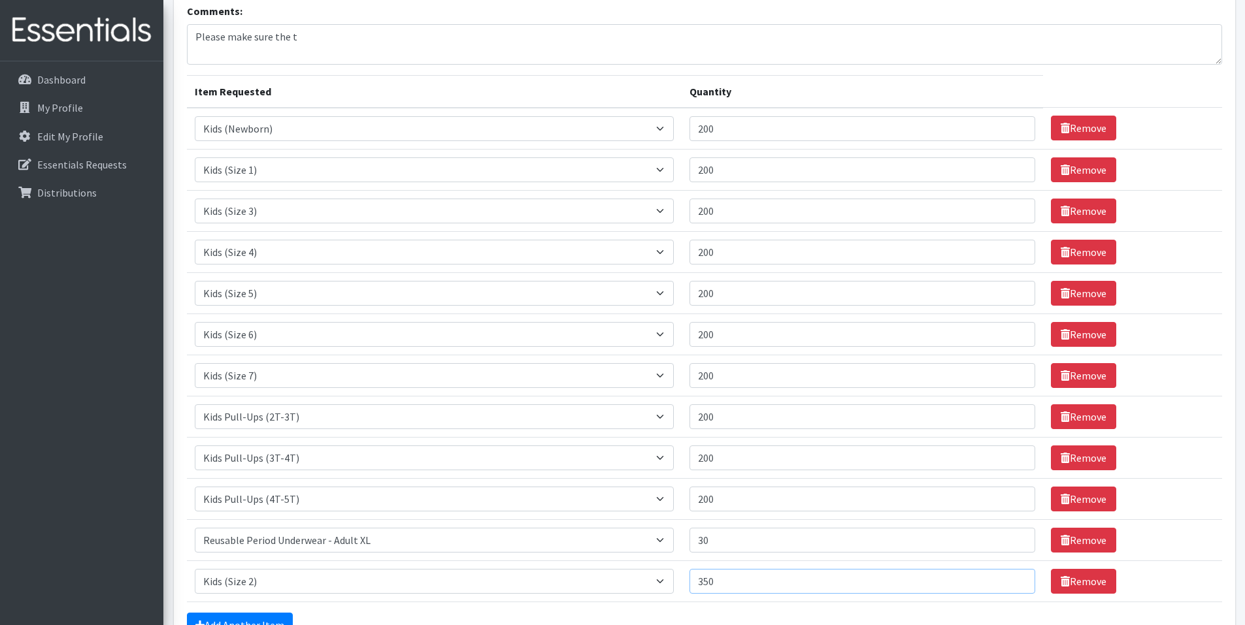
scroll to position [0, 0]
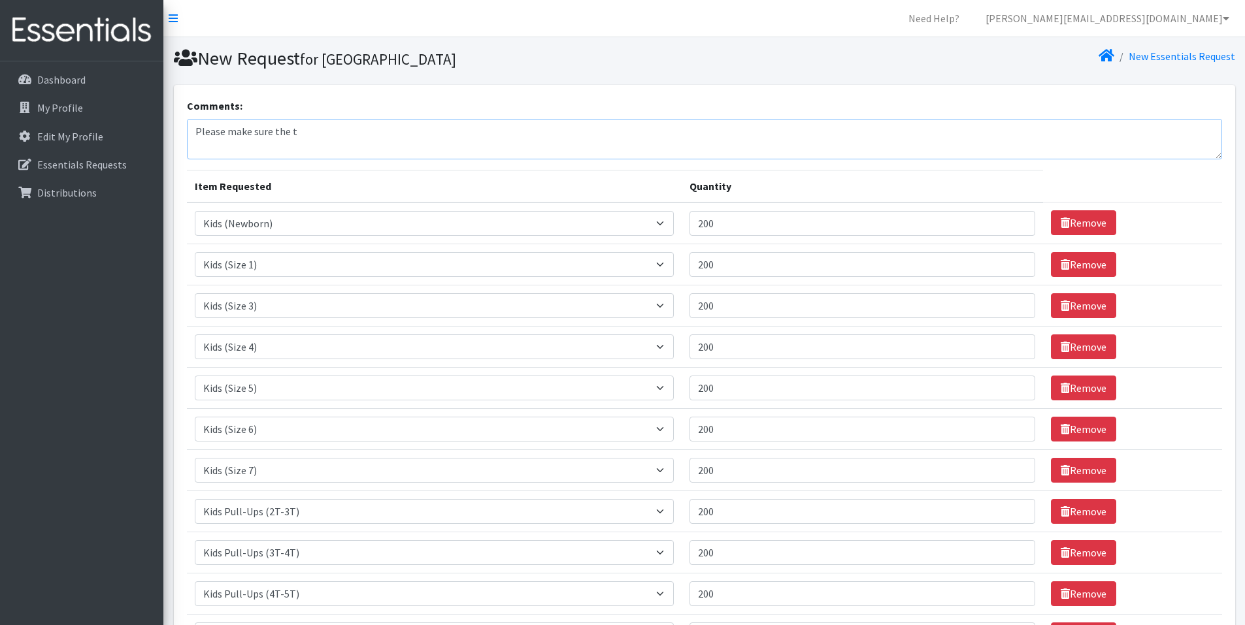
click at [308, 123] on textarea "Please make sure the t" at bounding box center [704, 139] width 1035 height 41
click at [582, 130] on textarea "Please make sure the size 2's are not the really small ones. They don't fit our…" at bounding box center [704, 139] width 1035 height 41
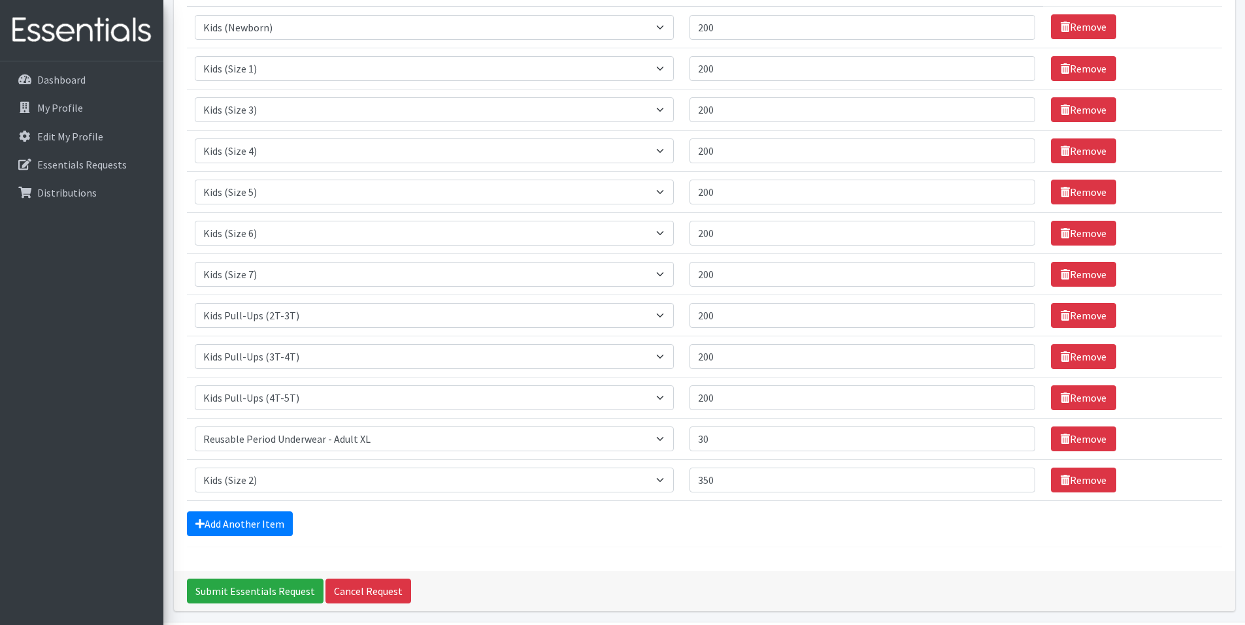
scroll to position [242, 0]
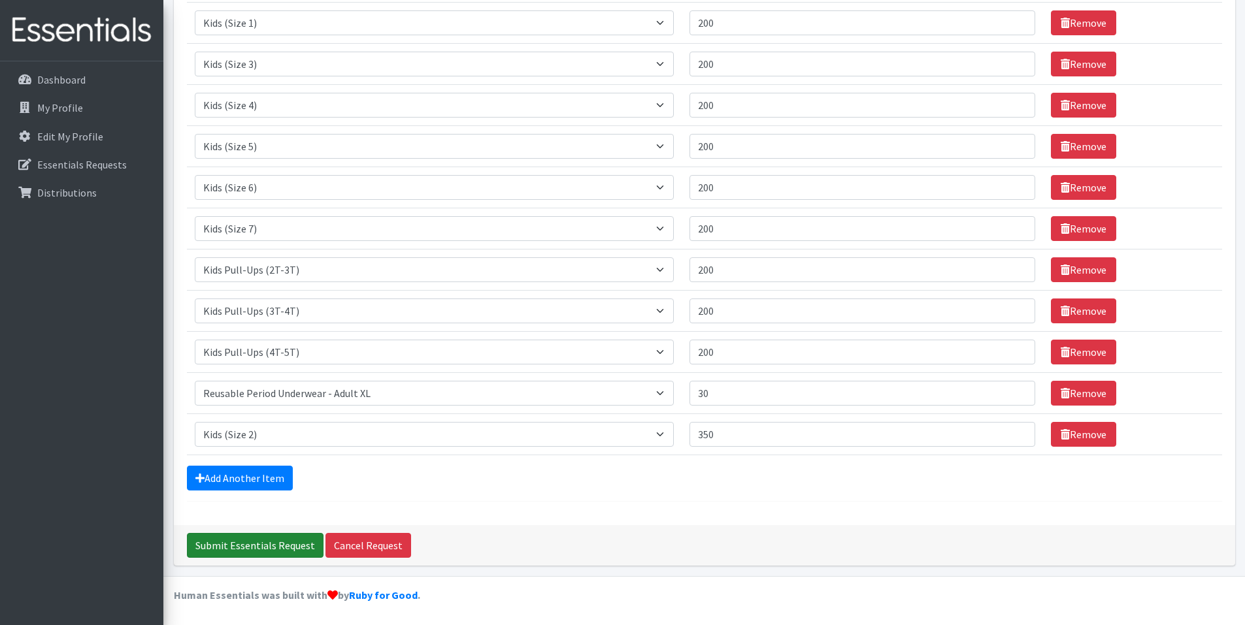
type textarea "Please make sure the size 2's are not the really small ones. They don't fit our…"
click at [229, 546] on input "Submit Essentials Request" at bounding box center [255, 545] width 137 height 25
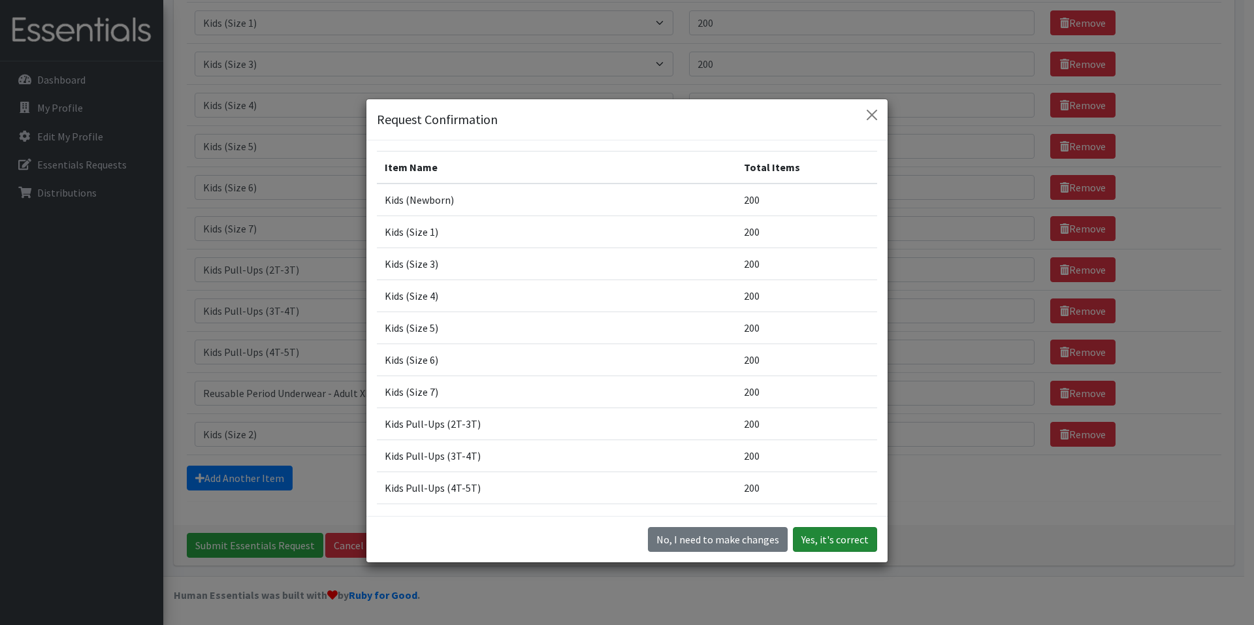
click at [815, 539] on button "Yes, it's correct" at bounding box center [835, 539] width 84 height 25
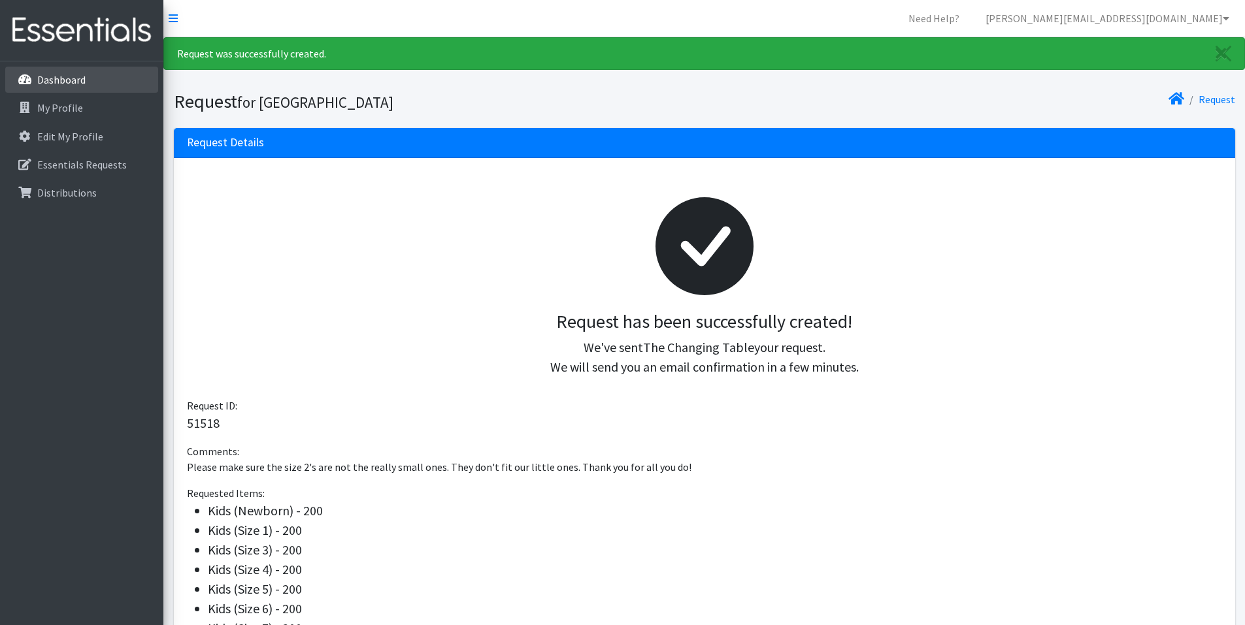
click at [24, 79] on icon at bounding box center [24, 80] width 17 height 12
